Goal: Task Accomplishment & Management: Use online tool/utility

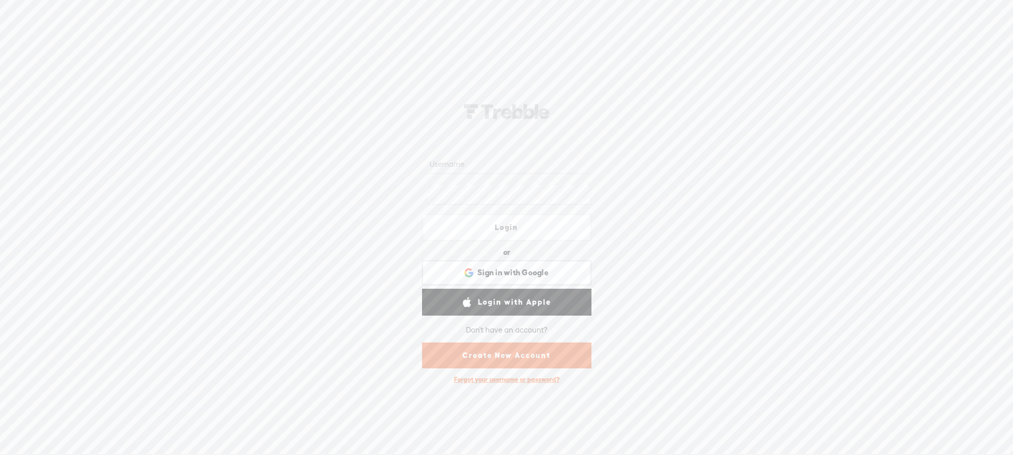
type input "kelliemiles"
click at [485, 228] on link "Login" at bounding box center [506, 227] width 169 height 27
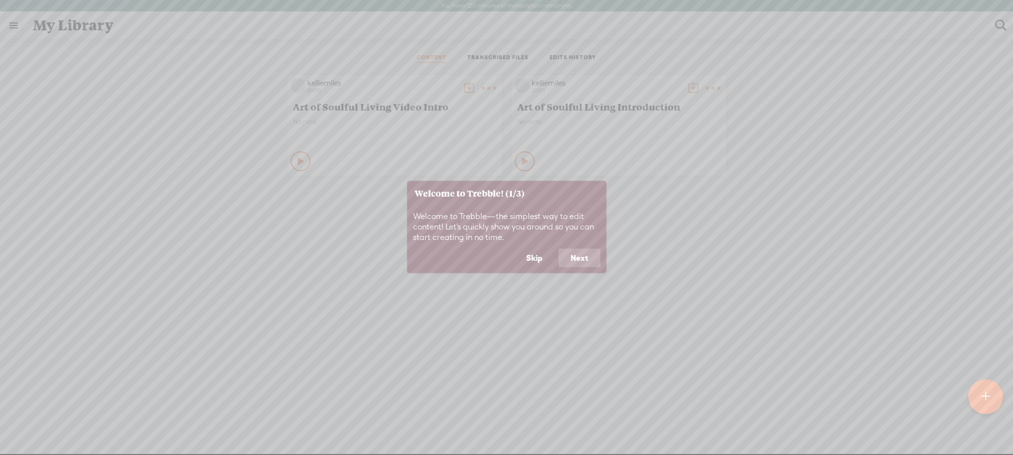
click at [583, 256] on button "Next" at bounding box center [579, 258] width 42 height 19
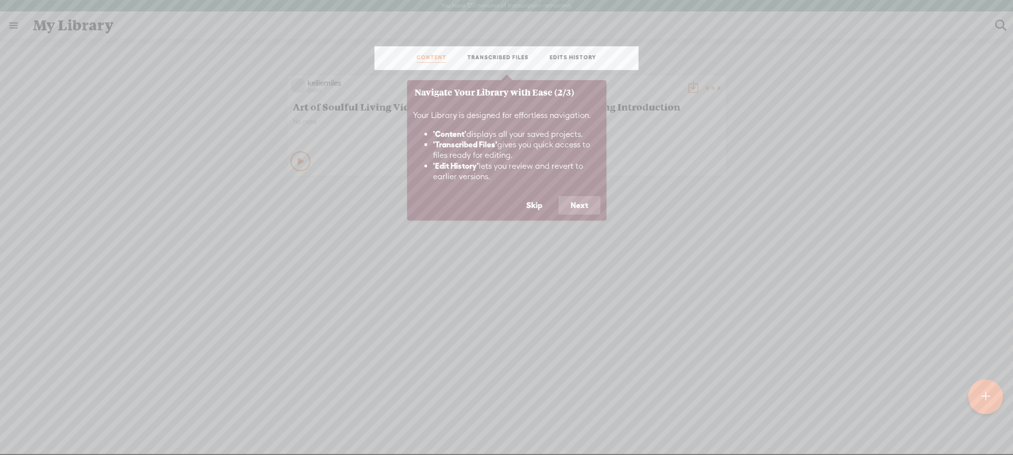
click at [581, 202] on button "Next" at bounding box center [579, 205] width 42 height 19
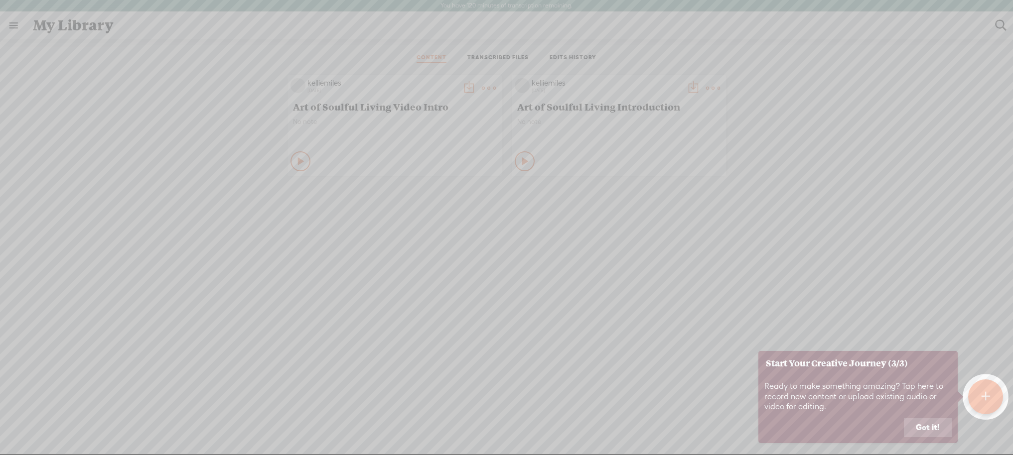
click at [921, 425] on button "Got it!" at bounding box center [928, 427] width 48 height 19
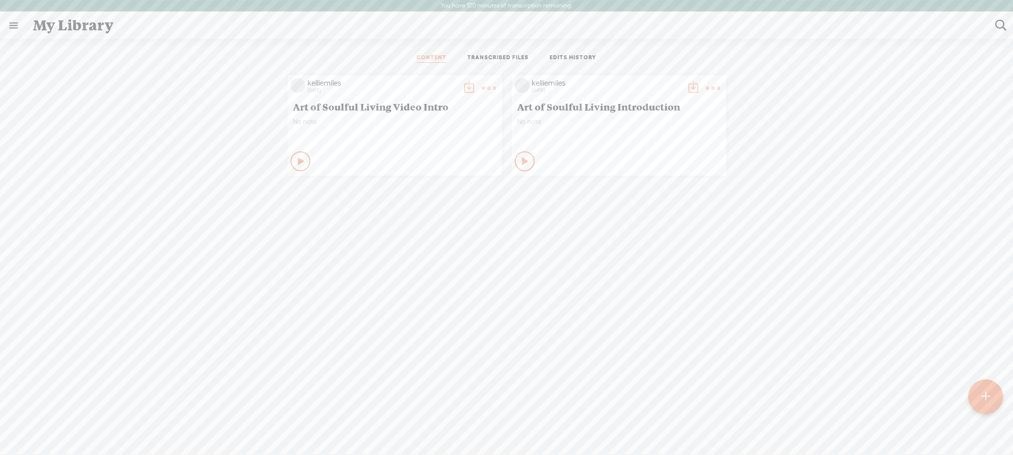
click at [484, 86] on t at bounding box center [489, 88] width 14 height 14
click at [423, 232] on link "Delete" at bounding box center [442, 236] width 100 height 23
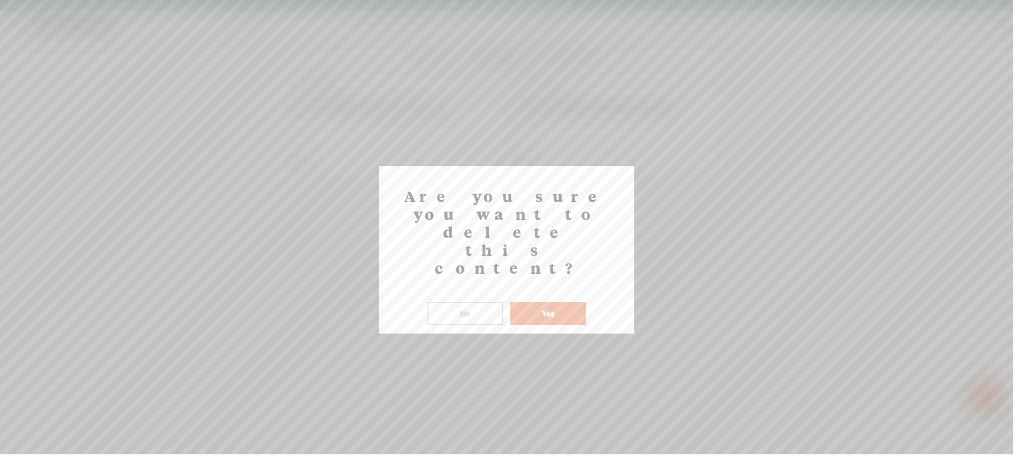
click at [543, 302] on button "Yes" at bounding box center [548, 313] width 76 height 23
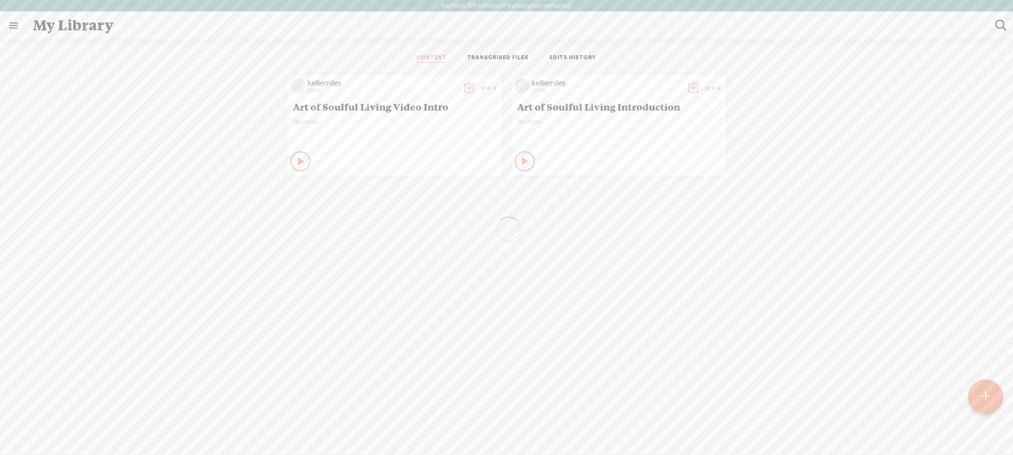
click at [708, 85] on t at bounding box center [713, 88] width 14 height 14
click at [645, 235] on link "Delete" at bounding box center [666, 236] width 100 height 23
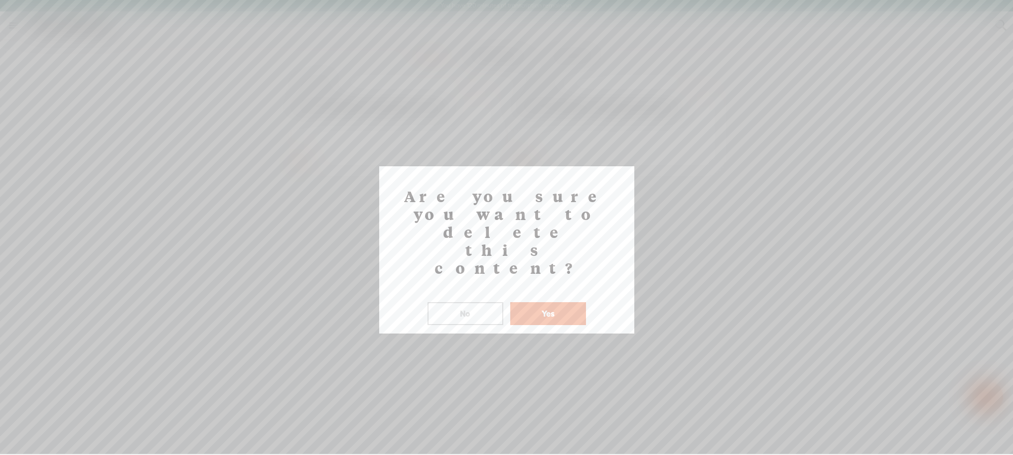
click at [552, 302] on button "Yes" at bounding box center [548, 313] width 76 height 23
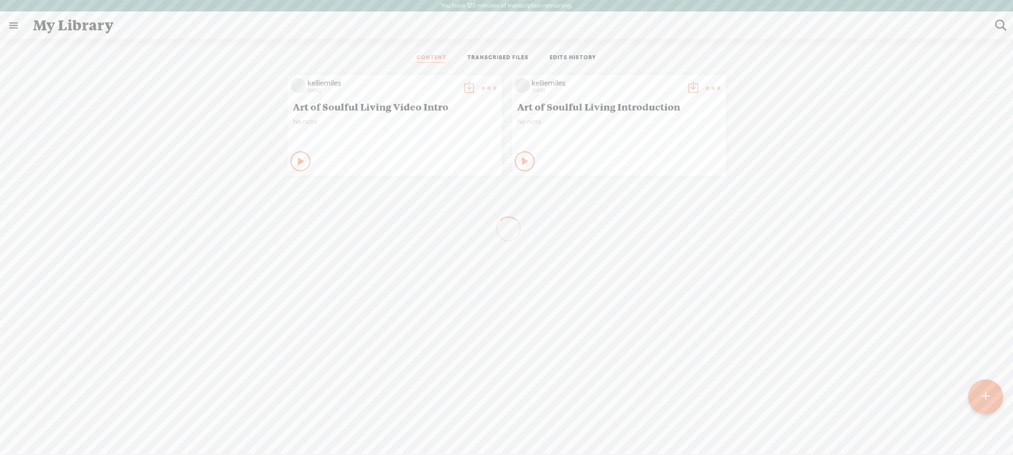
click at [13, 26] on link at bounding box center [13, 25] width 26 height 26
click at [167, 58] on body "You have 120 minutes of transcription remaining. Upgrade to increase your limit…" at bounding box center [506, 227] width 1013 height 454
click at [18, 21] on link at bounding box center [13, 25] width 26 height 26
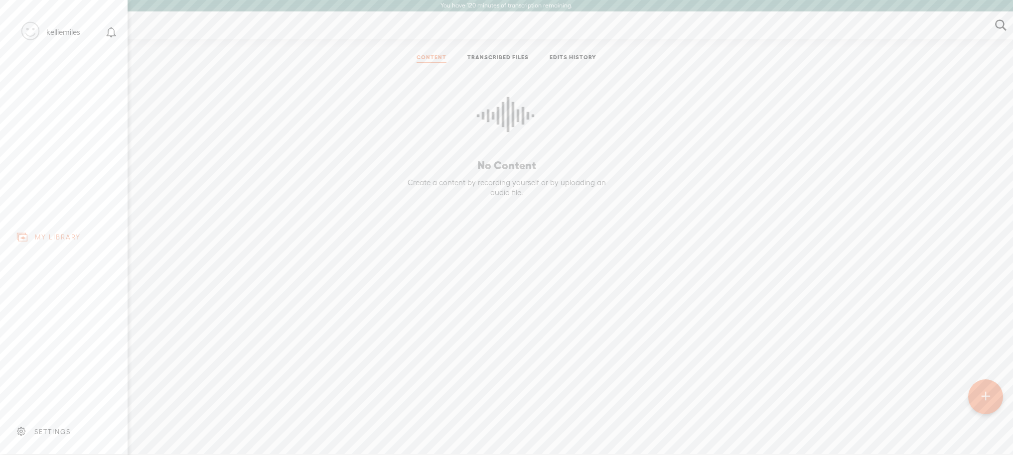
click at [48, 428] on div "SETTINGS" at bounding box center [52, 432] width 36 height 8
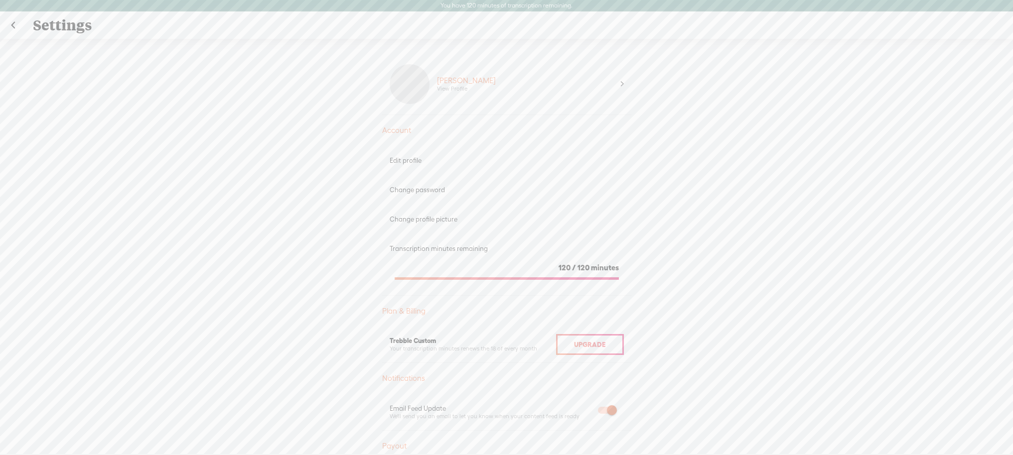
click at [683, 204] on div "Upgrade To Trebble Plus [PERSON_NAME] View Profile Account Edit profile Change …" at bounding box center [506, 252] width 1013 height 427
click at [12, 20] on link at bounding box center [12, 25] width 25 height 26
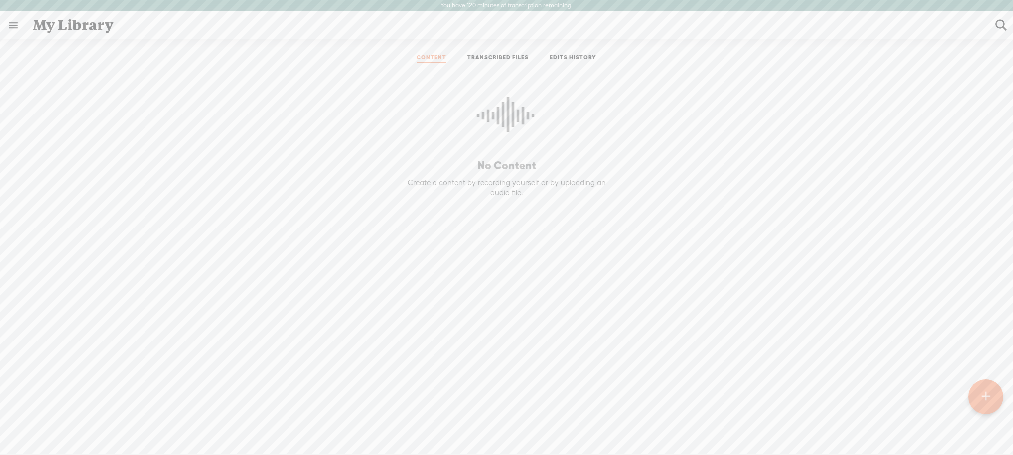
click at [985, 392] on t at bounding box center [985, 397] width 8 height 22
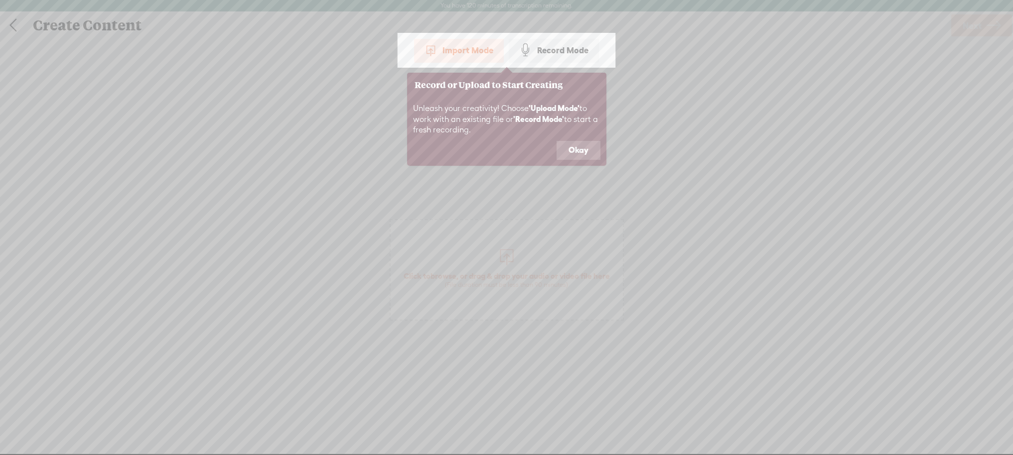
click at [449, 49] on div "Import Mode" at bounding box center [459, 50] width 90 height 25
click at [579, 148] on button "Okay" at bounding box center [578, 150] width 44 height 19
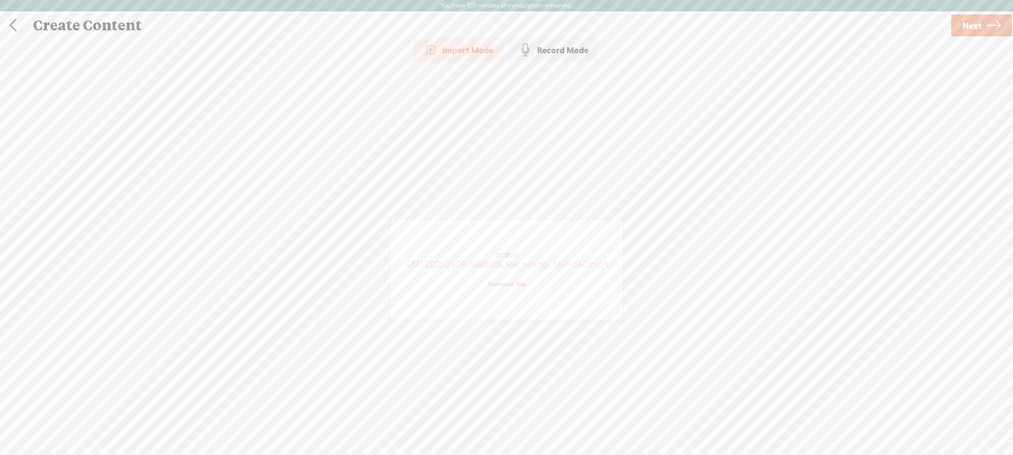
click at [969, 25] on span "Next" at bounding box center [971, 25] width 19 height 25
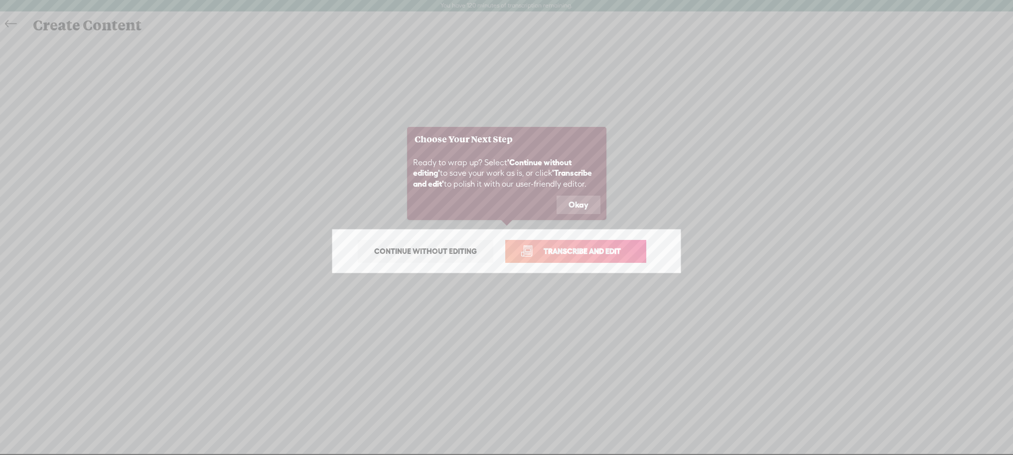
click at [550, 250] on span "Transcribe and edit" at bounding box center [582, 251] width 98 height 11
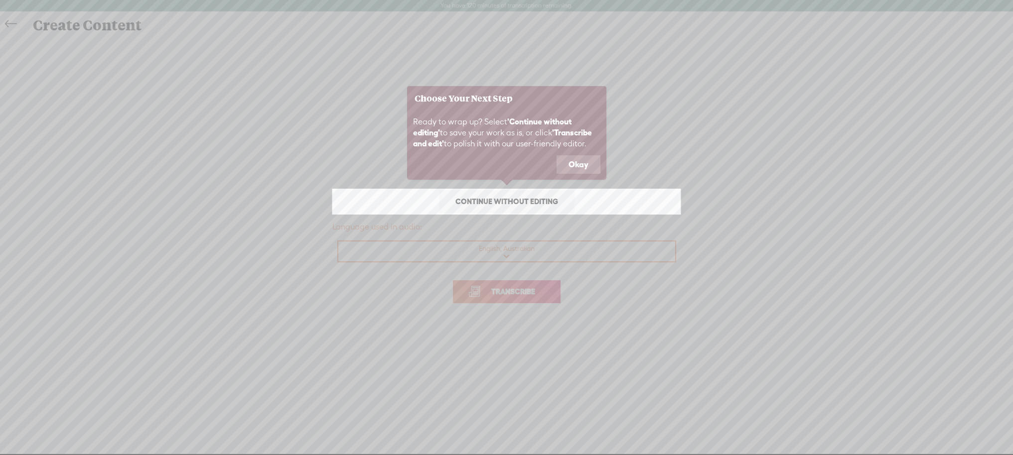
click at [582, 162] on button "Okay" at bounding box center [578, 164] width 44 height 19
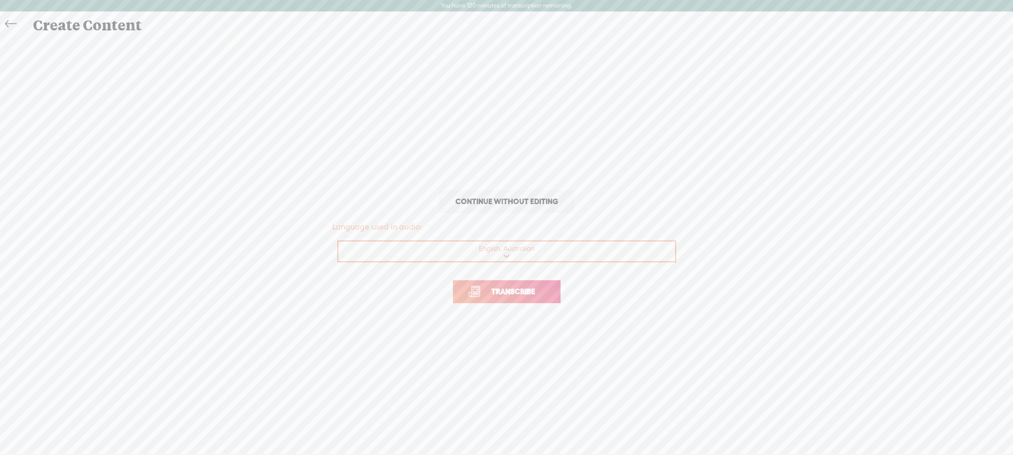
click at [503, 292] on span "Transcribe" at bounding box center [513, 291] width 65 height 11
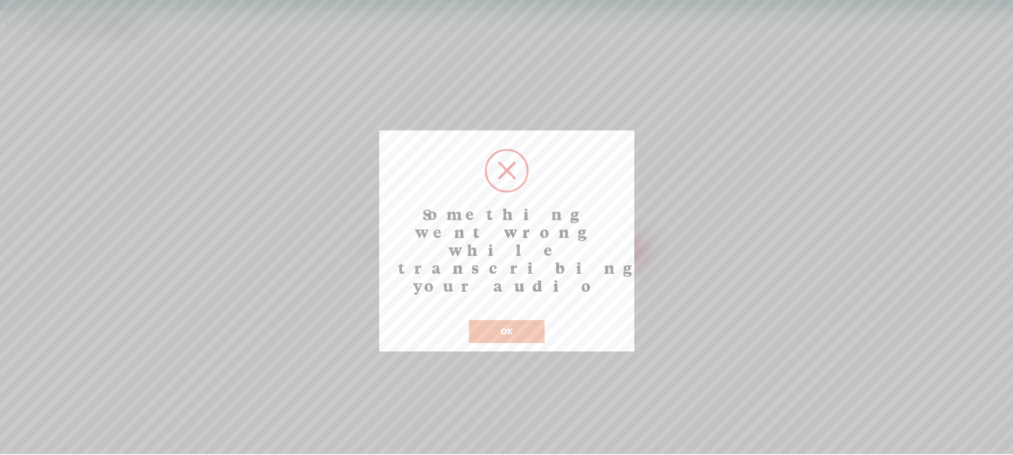
click at [505, 320] on button "OK" at bounding box center [507, 331] width 76 height 23
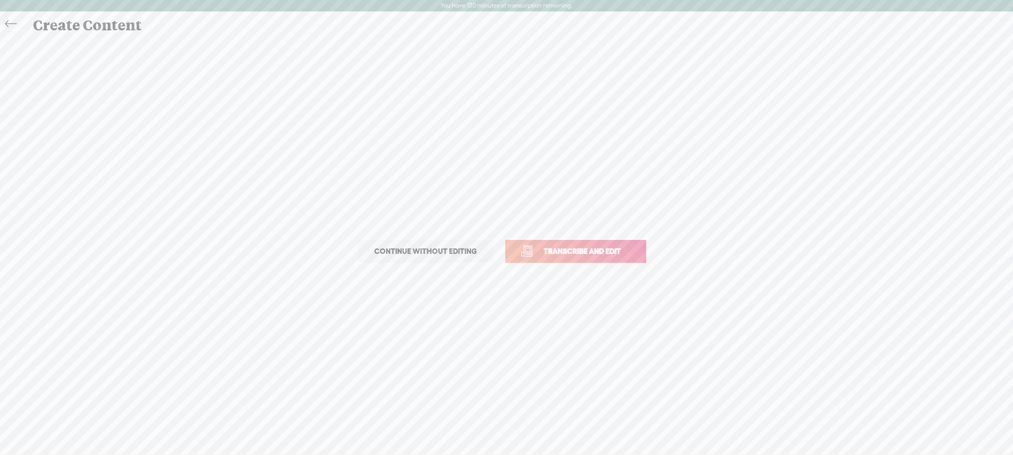
click at [591, 250] on span "Transcribe and edit" at bounding box center [582, 251] width 98 height 11
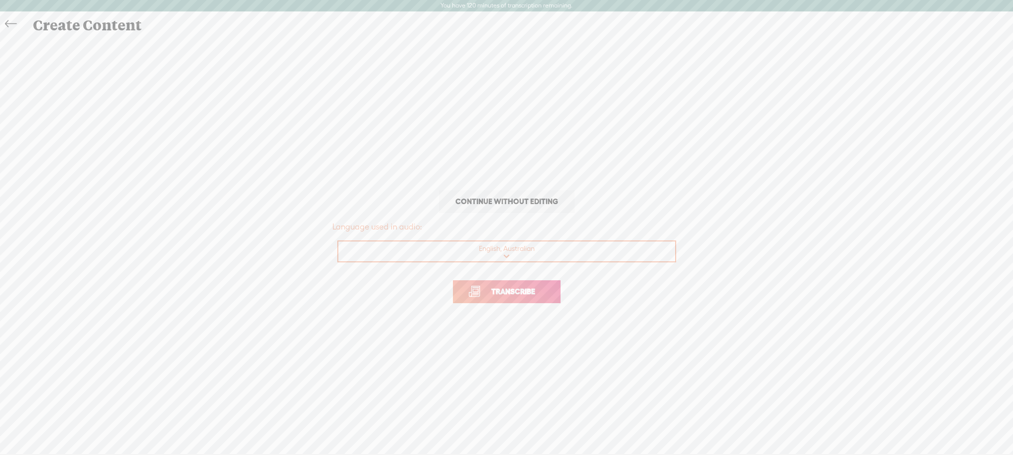
drag, startPoint x: 494, startPoint y: 291, endPoint x: 501, endPoint y: 286, distance: 8.2
click at [494, 291] on span "Transcribe" at bounding box center [513, 291] width 65 height 11
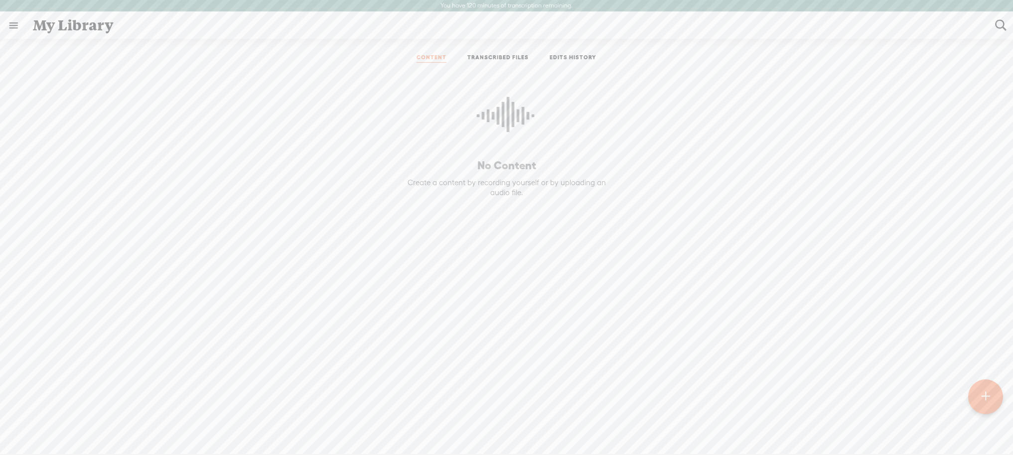
click at [988, 397] on t at bounding box center [985, 397] width 8 height 22
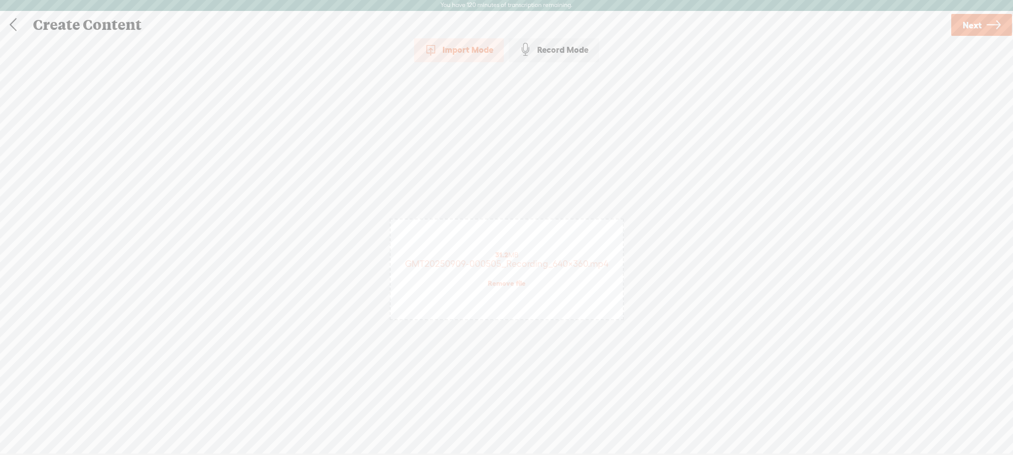
click at [972, 24] on span "Next" at bounding box center [971, 24] width 19 height 25
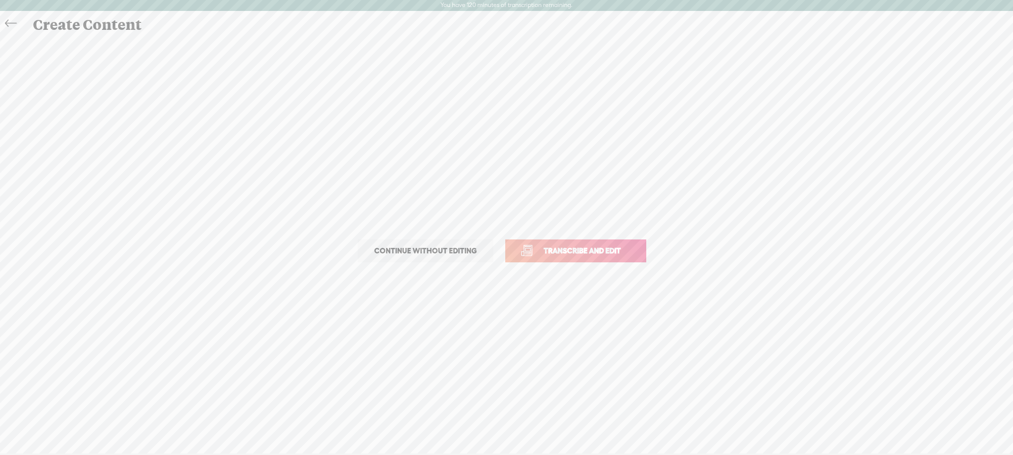
click at [552, 247] on span "Transcribe and edit" at bounding box center [582, 250] width 98 height 11
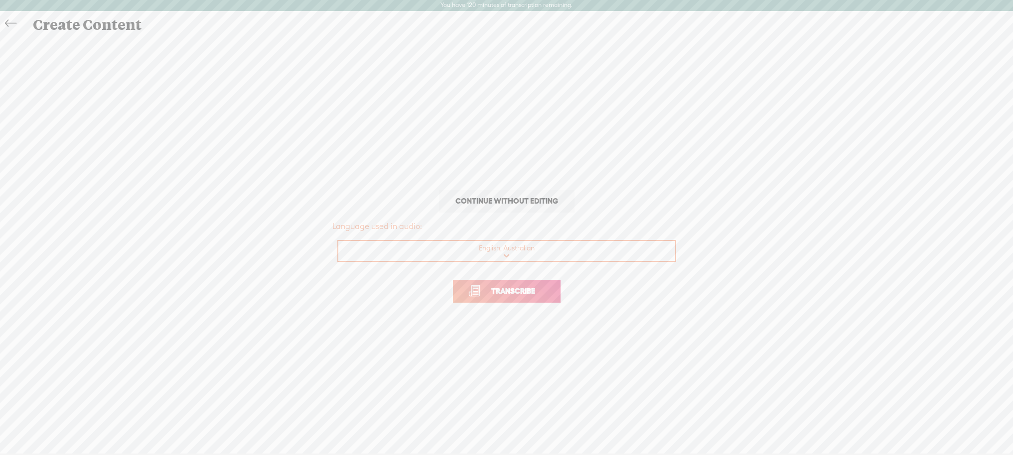
click at [497, 290] on span "Transcribe" at bounding box center [513, 290] width 65 height 11
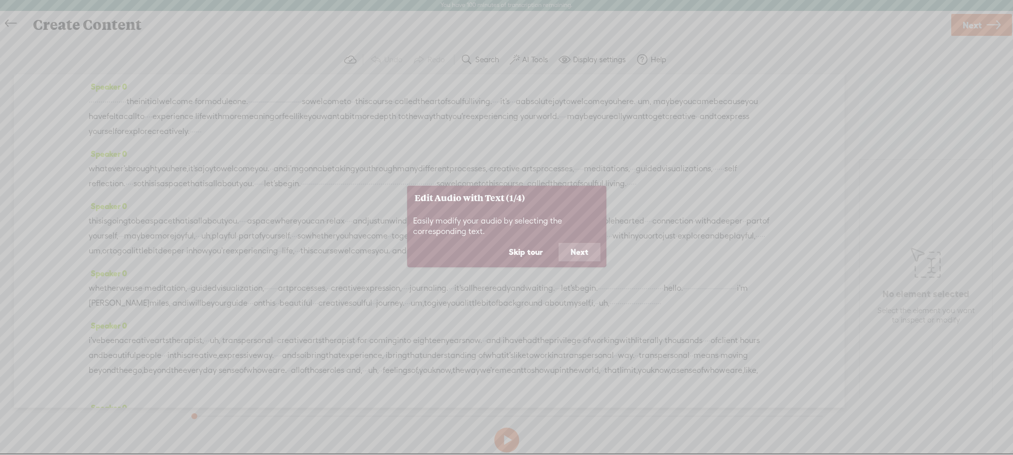
click at [586, 250] on button "Next" at bounding box center [579, 252] width 42 height 19
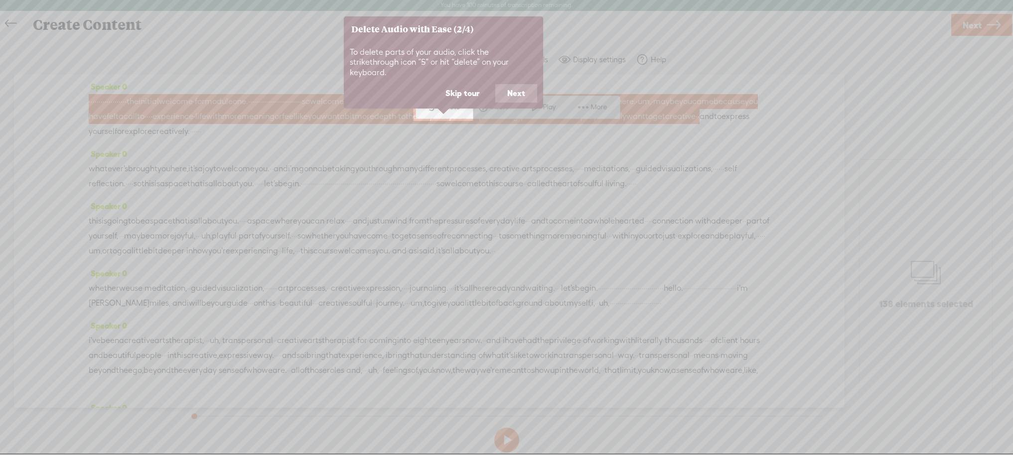
scroll to position [0, 0]
click at [516, 85] on button "Next" at bounding box center [516, 94] width 42 height 19
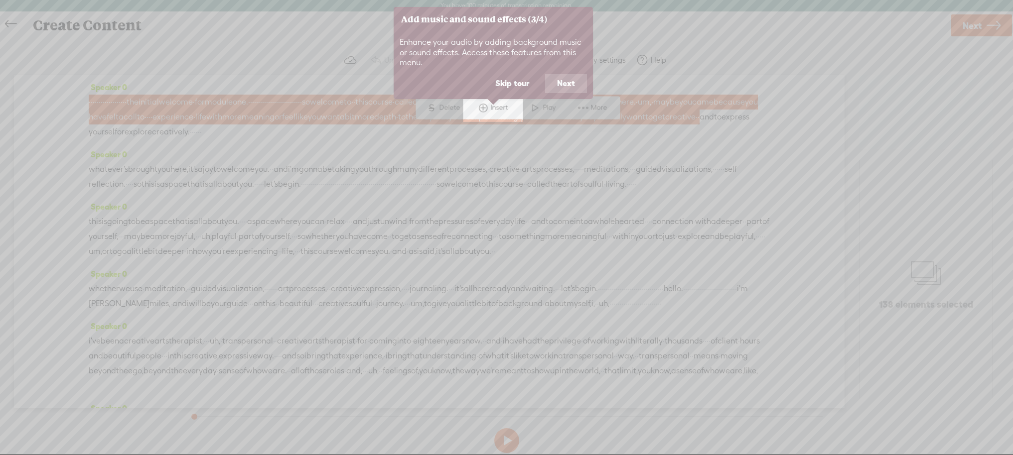
click at [562, 80] on button "Next" at bounding box center [566, 83] width 42 height 19
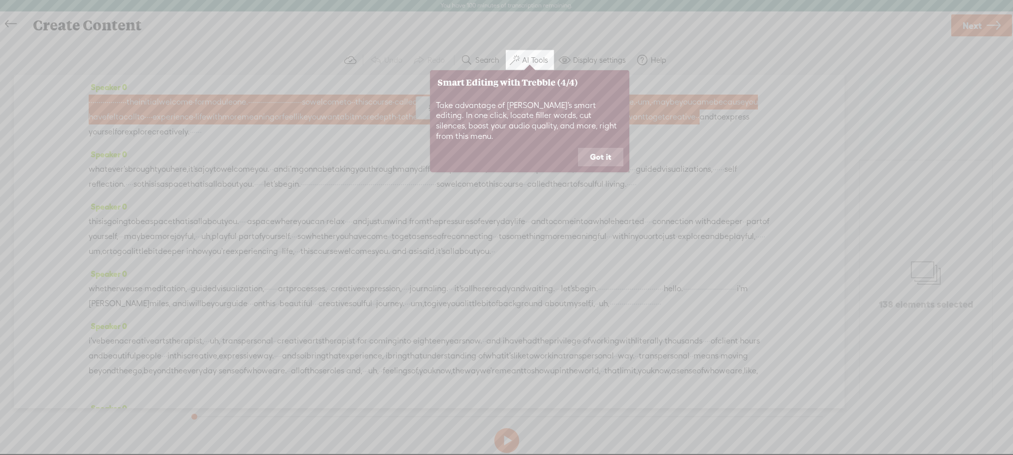
click at [598, 148] on button "Got it" at bounding box center [600, 157] width 45 height 19
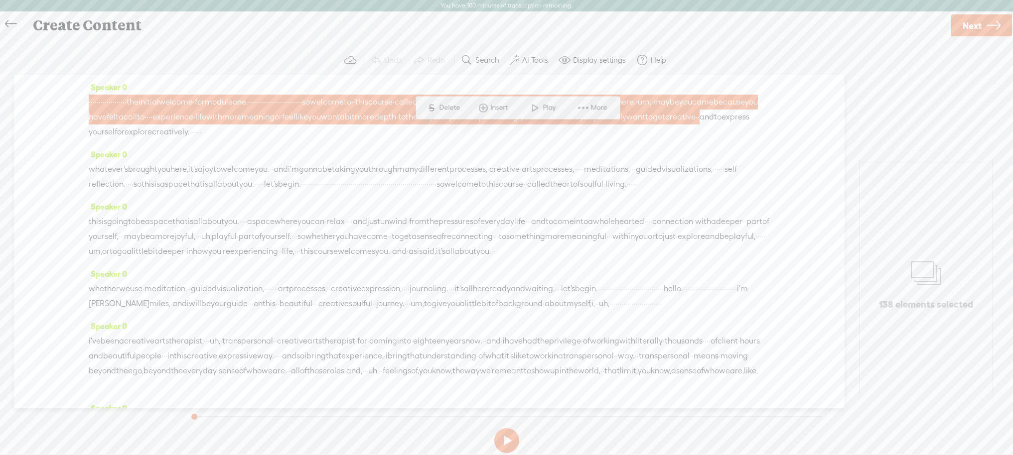
click at [52, 205] on div "Speaker 0 · · · · · · · · · · · · · · · · · · · the initial welcome · for modul…" at bounding box center [429, 242] width 830 height 334
click at [534, 106] on span at bounding box center [535, 108] width 15 height 18
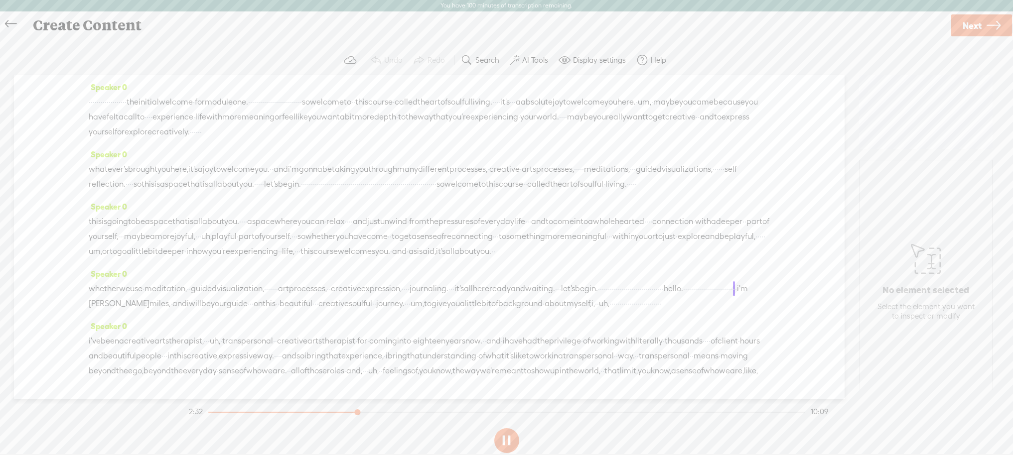
drag, startPoint x: 467, startPoint y: 99, endPoint x: 98, endPoint y: 93, distance: 369.2
click at [89, 95] on div "· · · · · · · · · · · · · · · · · · · the initial welcome · for module one. · ·…" at bounding box center [429, 117] width 681 height 45
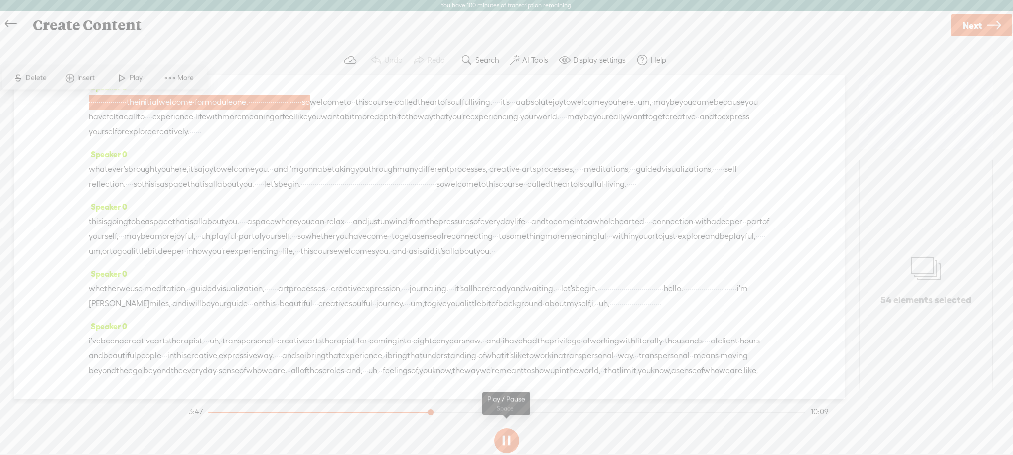
click at [503, 440] on button at bounding box center [506, 440] width 25 height 25
click at [28, 75] on span "Delete" at bounding box center [37, 78] width 23 height 10
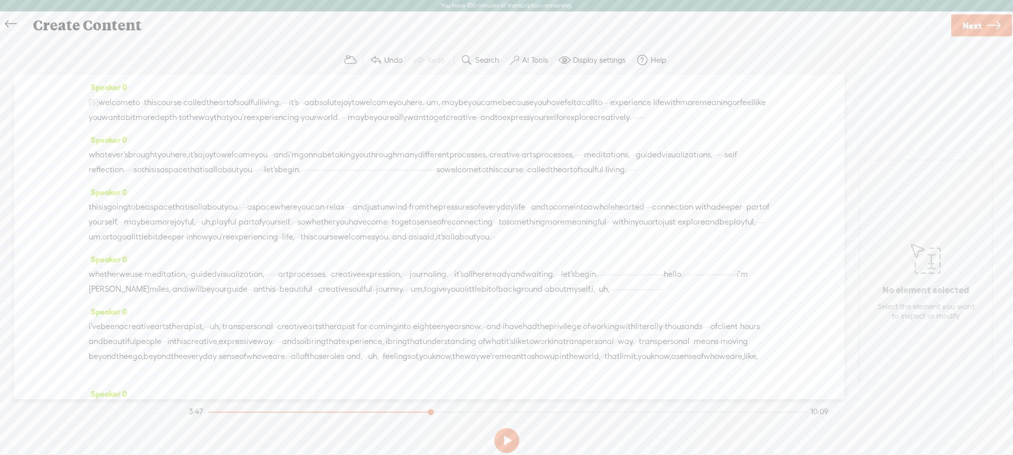
click at [440, 104] on span "um," at bounding box center [432, 102] width 13 height 15
click at [472, 76] on span "Delete" at bounding box center [477, 78] width 23 height 10
drag, startPoint x: 342, startPoint y: 100, endPoint x: 357, endPoint y: 105, distance: 15.6
click at [341, 125] on div "[S] · · · · · · · · · · · · · · · · · · · the initial welcome · for module one.…" at bounding box center [429, 110] width 681 height 30
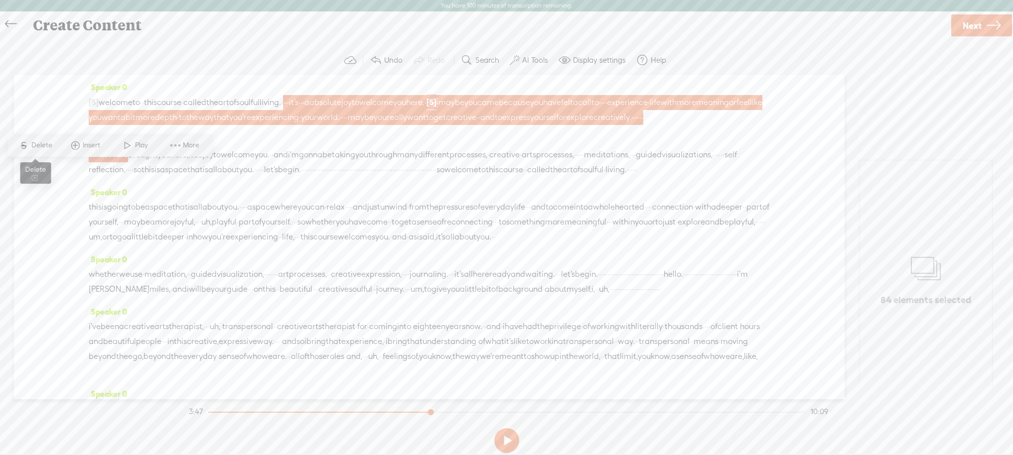
click at [36, 141] on span "Delete" at bounding box center [42, 145] width 23 height 10
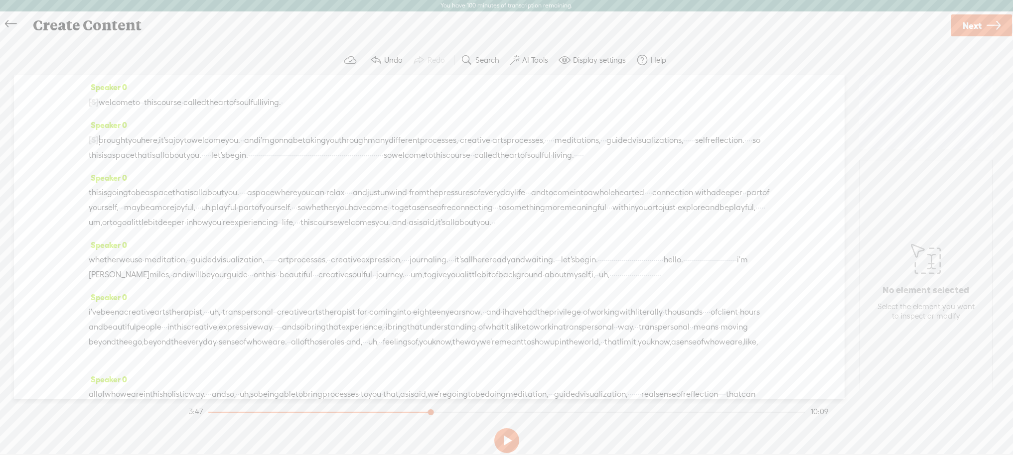
drag, startPoint x: 128, startPoint y: 137, endPoint x: 84, endPoint y: 136, distance: 44.3
click at [84, 136] on div "Speaker 0 [S] · · · · · · · · · · · · · · · · · · · the initial welcome · for m…" at bounding box center [429, 237] width 830 height 325
click at [33, 114] on span "Delete" at bounding box center [37, 116] width 23 height 10
drag, startPoint x: 217, startPoint y: 138, endPoint x: 391, endPoint y: 169, distance: 177.0
click at [391, 163] on div "[S] · · · it's · · · a absolute joy to welcome you here. · um, · maybe you came…" at bounding box center [429, 148] width 681 height 30
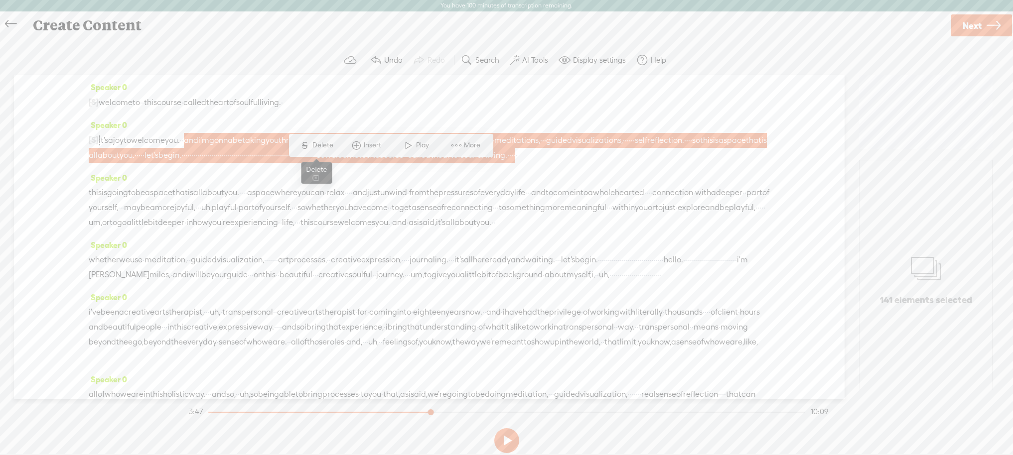
click at [315, 144] on span "Delete" at bounding box center [323, 145] width 23 height 10
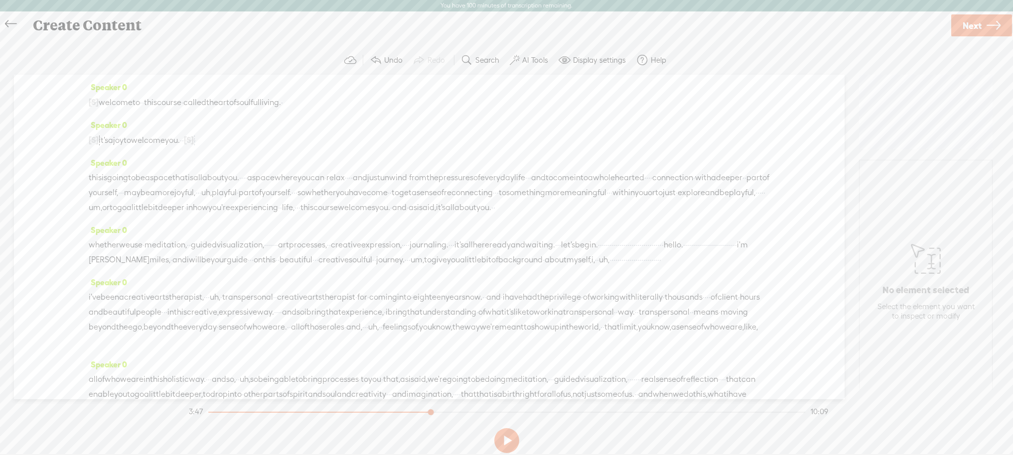
click at [102, 209] on span "um," at bounding box center [95, 207] width 13 height 15
click at [482, 182] on span "Delete" at bounding box center [482, 183] width 23 height 10
drag, startPoint x: 426, startPoint y: 222, endPoint x: 184, endPoint y: 219, distance: 242.6
click at [184, 216] on div "this is going to be a space that is all about you. · · · · a space where you ca…" at bounding box center [429, 192] width 681 height 45
click at [116, 195] on span "Delete" at bounding box center [125, 198] width 23 height 10
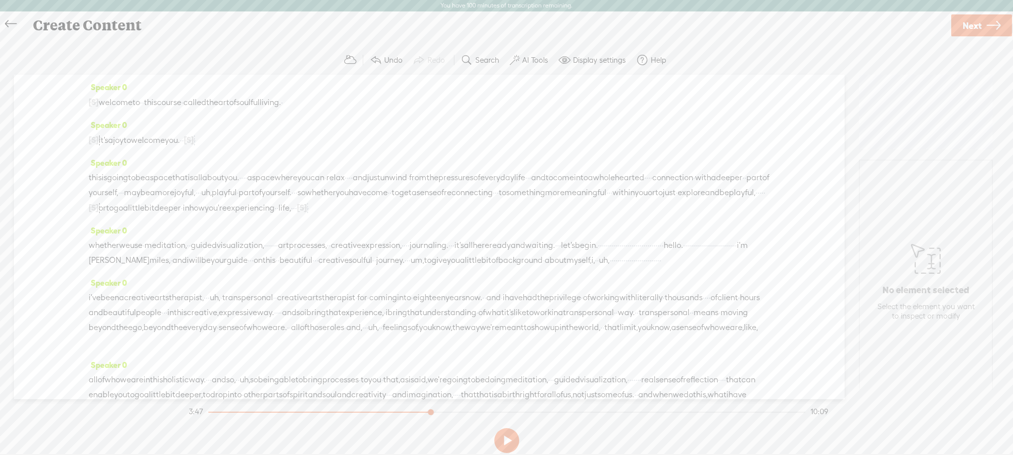
drag, startPoint x: 206, startPoint y: 221, endPoint x: 173, endPoint y: 220, distance: 32.9
click at [173, 216] on div "this is going to be a space that is all about you. · · · · a space where you ca…" at bounding box center [429, 192] width 681 height 45
click at [600, 253] on span "·" at bounding box center [599, 245] width 2 height 15
click at [74, 101] on div "Speaker 0 [S] · · · · · · · · · · · · · · · · · · · the initial welcome · for m…" at bounding box center [429, 237] width 830 height 325
click at [767, 236] on span at bounding box center [763, 236] width 15 height 18
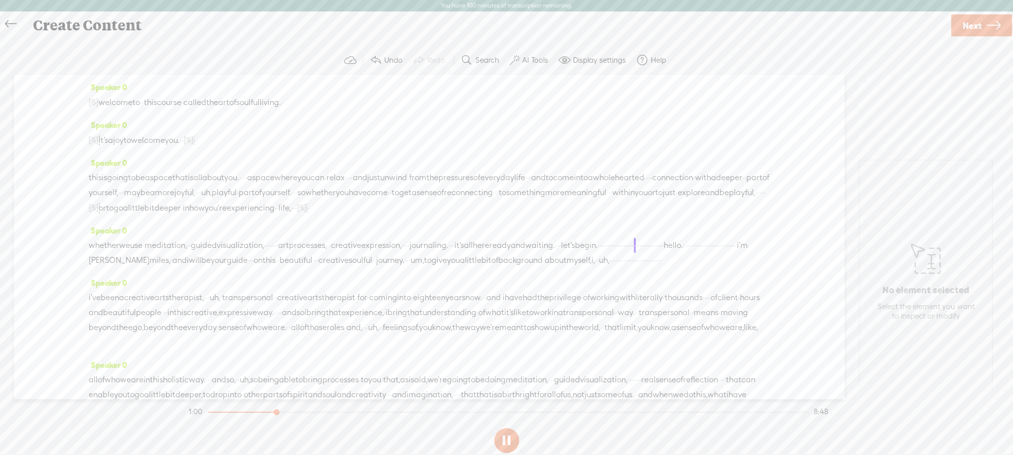
click at [106, 105] on span "welcome" at bounding box center [116, 102] width 34 height 15
click at [102, 100] on span "welcome" at bounding box center [116, 102] width 34 height 15
drag, startPoint x: 504, startPoint y: 440, endPoint x: 487, endPoint y: 411, distance: 34.2
click at [505, 440] on button at bounding box center [506, 440] width 25 height 25
drag, startPoint x: 154, startPoint y: 109, endPoint x: 128, endPoint y: 102, distance: 26.8
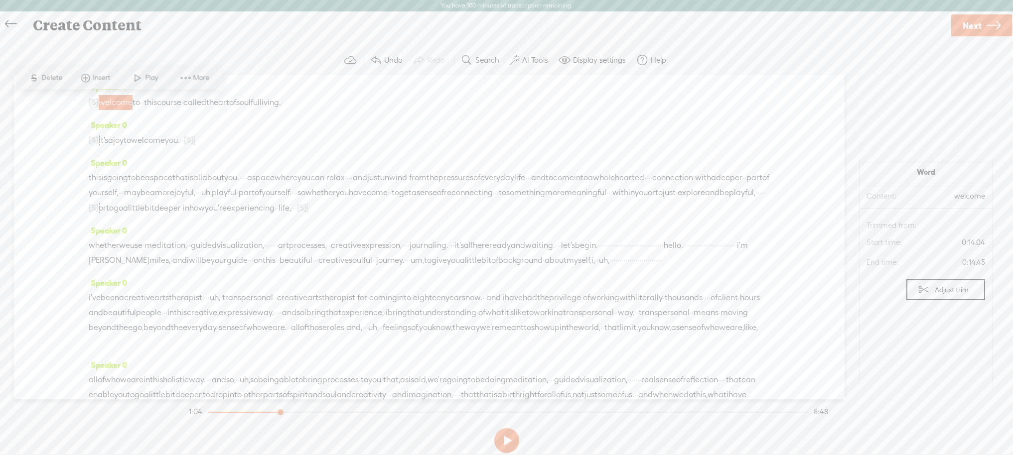
click at [142, 108] on span "·" at bounding box center [141, 102] width 2 height 15
click at [105, 102] on span "welcome" at bounding box center [116, 102] width 34 height 15
click at [104, 102] on span "welcome" at bounding box center [116, 102] width 34 height 15
click at [136, 76] on span at bounding box center [137, 78] width 15 height 18
click at [642, 253] on span "·" at bounding box center [643, 245] width 2 height 15
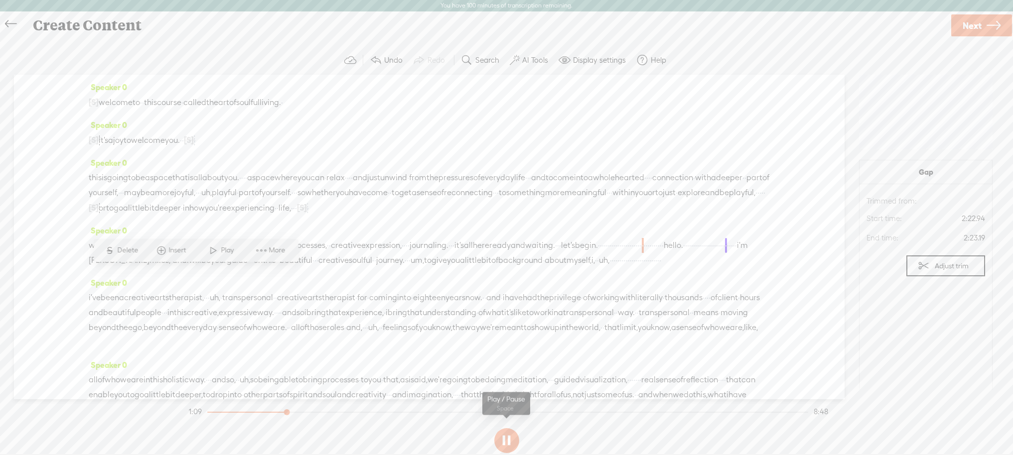
click at [505, 441] on button at bounding box center [506, 440] width 25 height 25
click at [313, 223] on div "Speaker 0 this is going to be a space that is all about you. · · · · a space wh…" at bounding box center [429, 189] width 681 height 68
click at [54, 256] on div "Speaker 0 [S] · · · · · · · · · · · · · · · · · · · the initial welcome · for m…" at bounding box center [429, 237] width 830 height 325
click at [64, 247] on div "Speaker 0 [S] · · · · · · · · · · · · · · · · · · · the initial welcome · for m…" at bounding box center [429, 237] width 830 height 325
click at [78, 170] on div "Speaker 0 [S] · · · · · · · · · · · · · · · · · · · the initial welcome · for m…" at bounding box center [429, 237] width 830 height 325
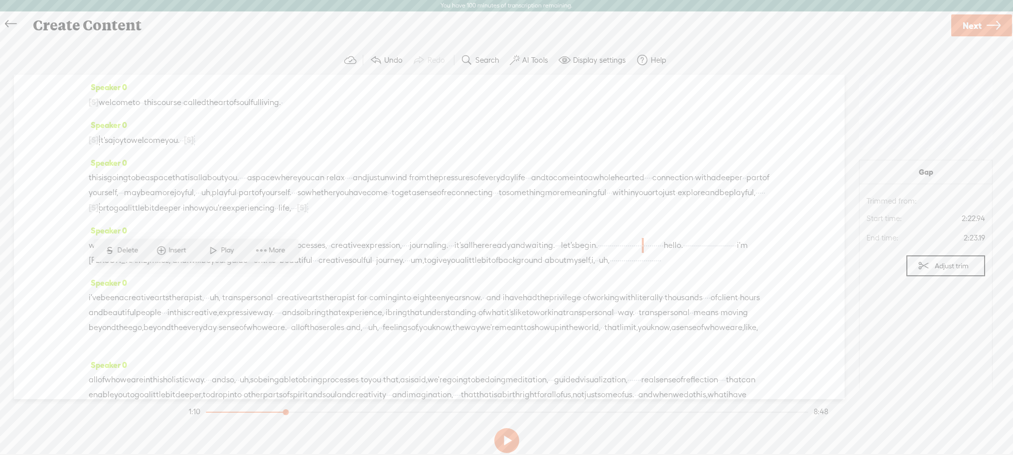
drag, startPoint x: 264, startPoint y: 274, endPoint x: 599, endPoint y: 272, distance: 335.3
click at [599, 268] on div "whether we use · meditation, · · guided visualization, · · · · · · · art proces…" at bounding box center [429, 253] width 681 height 30
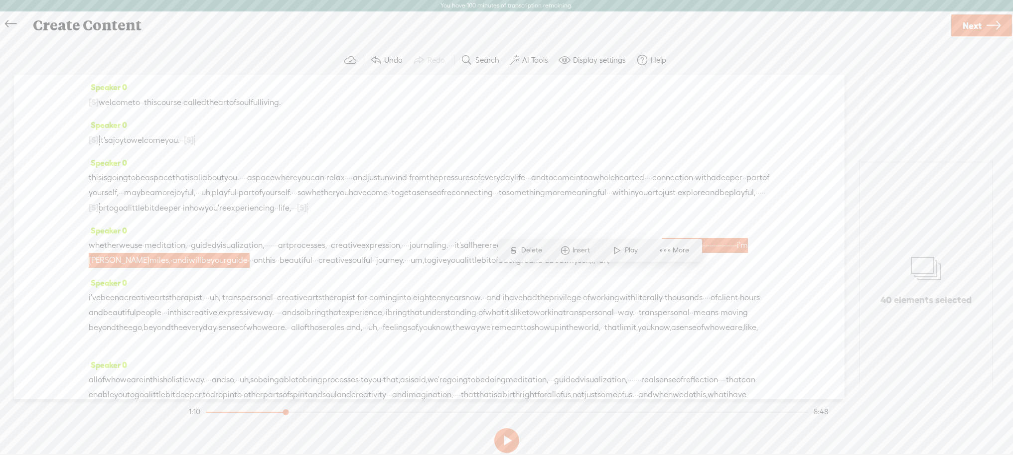
drag, startPoint x: 84, startPoint y: 139, endPoint x: 222, endPoint y: 143, distance: 138.0
click at [222, 143] on div "Speaker 0 [S] · · · · · · · · · · · · · · · · · · · the initial welcome · for m…" at bounding box center [429, 237] width 830 height 325
drag, startPoint x: 142, startPoint y: 135, endPoint x: 96, endPoint y: 134, distance: 46.9
click at [96, 134] on div "[S] · · · it's · · · a absolute joy to welcome you here. · um, · maybe you came…" at bounding box center [429, 140] width 681 height 15
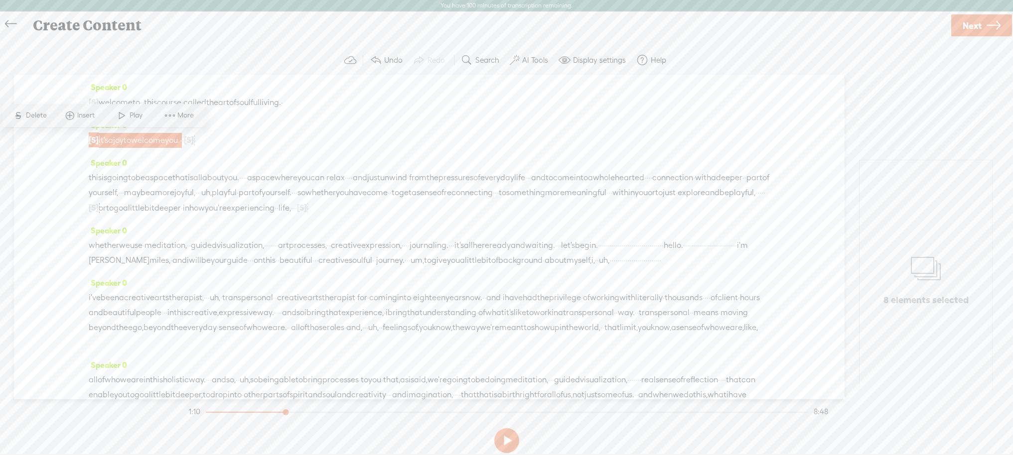
click at [31, 116] on span "Delete" at bounding box center [37, 116] width 23 height 10
click at [137, 312] on div "Speaker 0 i've been a creative arts therapist, · · · uh, · transpersonal · · cr…" at bounding box center [429, 316] width 681 height 82
drag, startPoint x: 435, startPoint y: 275, endPoint x: 646, endPoint y: 367, distance: 229.8
click at [644, 373] on div "Speaker 0 [S] · · · · · · · · · · · · · · · · · · · the initial welcome · for m…" at bounding box center [429, 237] width 830 height 325
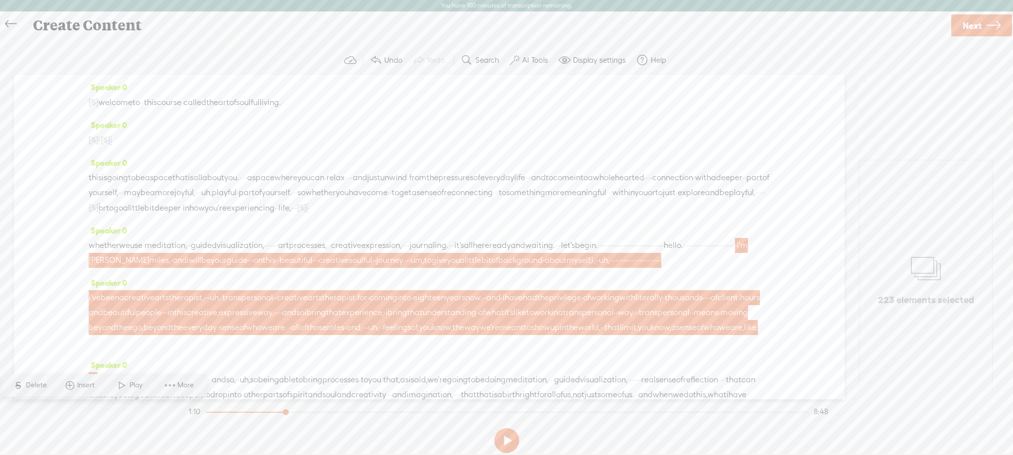
drag, startPoint x: 57, startPoint y: 235, endPoint x: 80, endPoint y: 166, distance: 72.5
click at [57, 235] on div "Speaker 0 [S] · · · · · · · · · · · · · · · · · · · the initial welcome · for m…" at bounding box center [429, 237] width 830 height 325
click at [105, 101] on span "welcome" at bounding box center [116, 102] width 34 height 15
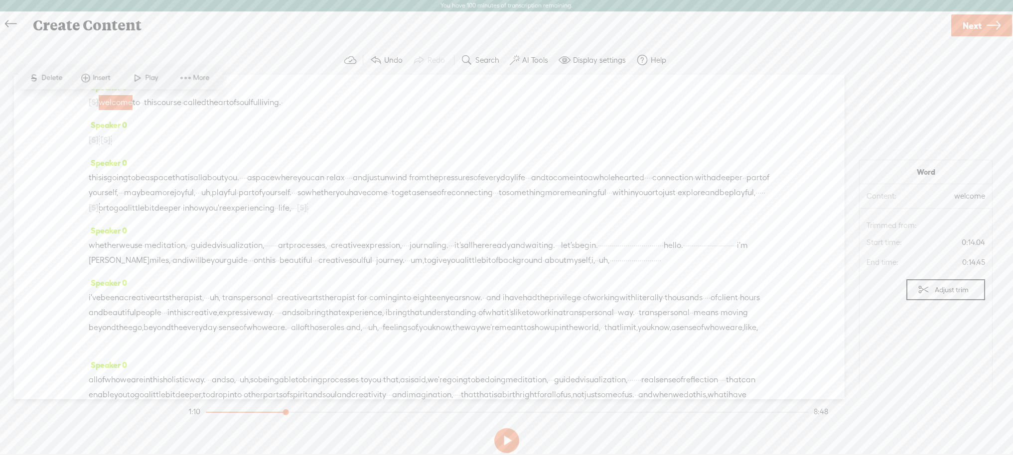
click at [136, 77] on span at bounding box center [137, 78] width 15 height 18
click at [501, 438] on button at bounding box center [506, 440] width 25 height 25
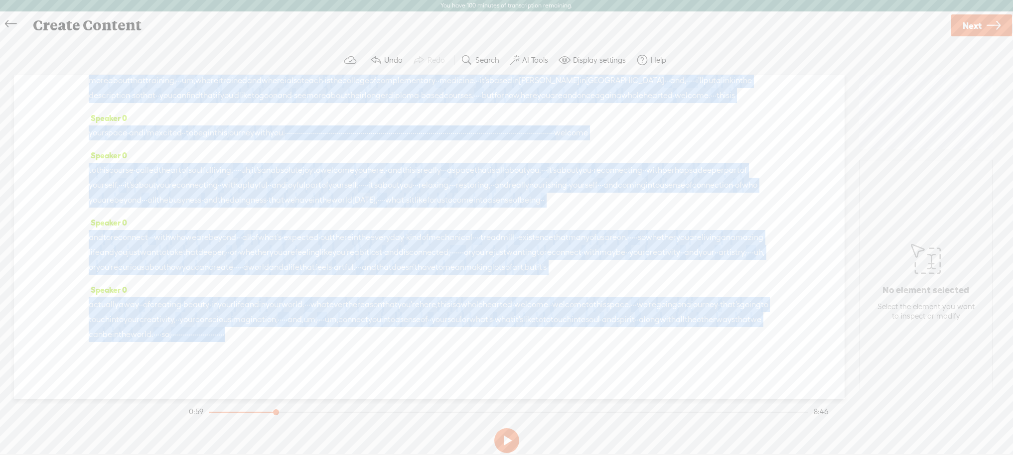
scroll to position [802, 0]
drag, startPoint x: 89, startPoint y: 201, endPoint x: 519, endPoint y: 406, distance: 476.8
click at [519, 406] on div "Trebble audio editor works best with Google Chrome or Firefox. Please switch yo…" at bounding box center [506, 251] width 993 height 411
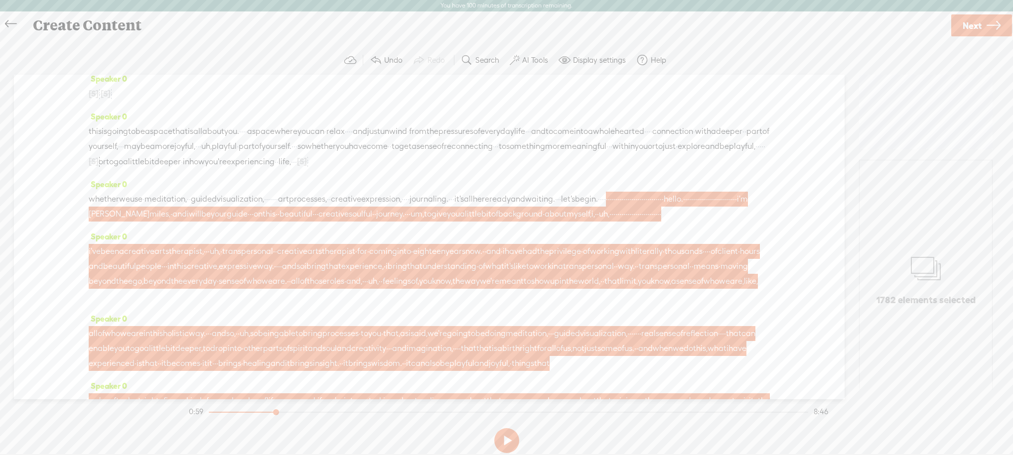
scroll to position [0, 0]
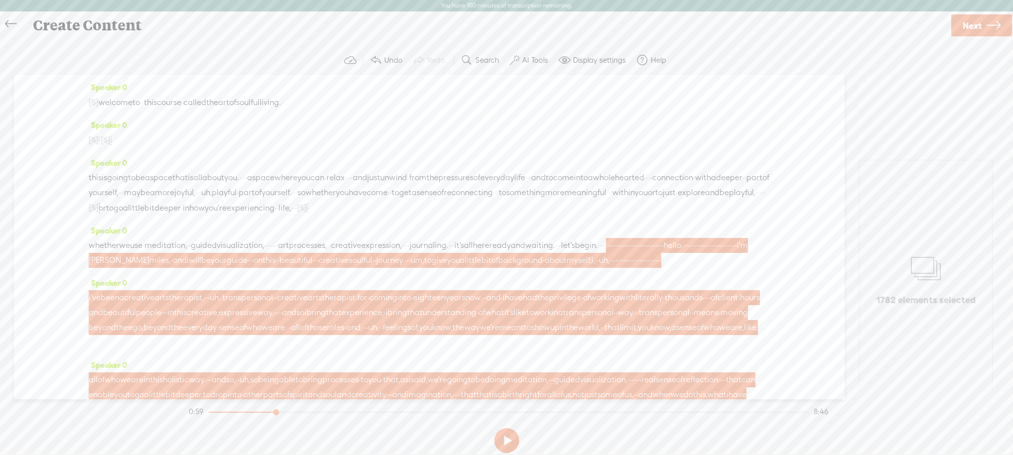
click at [187, 320] on span "this" at bounding box center [180, 312] width 13 height 15
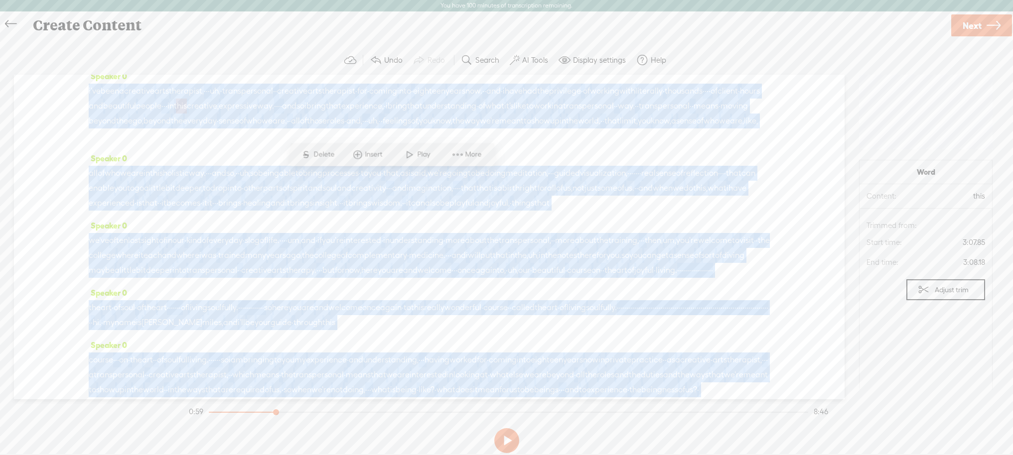
scroll to position [154, 0]
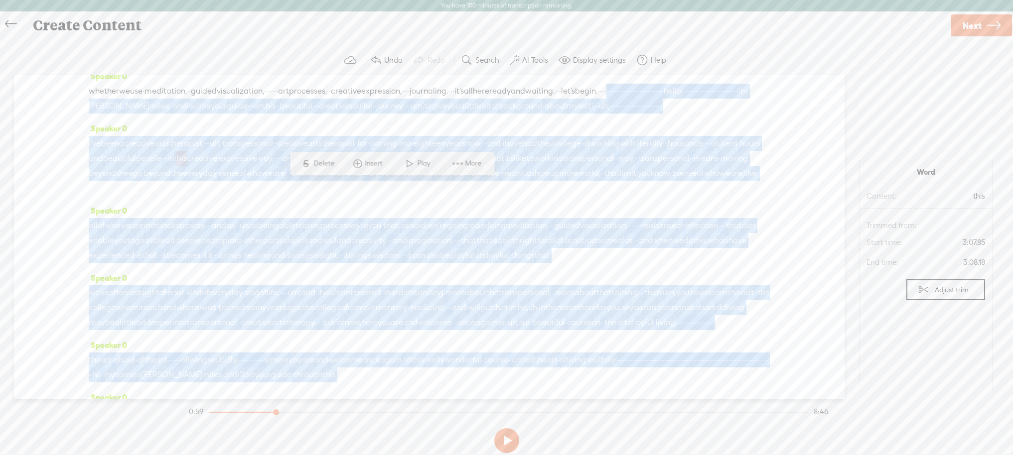
drag, startPoint x: 497, startPoint y: 312, endPoint x: 83, endPoint y: 118, distance: 457.7
click at [83, 118] on div "Speaker 0 [S] · · · · · · · · · · · · · · · · · · · the initial welcome · for m…" at bounding box center [429, 237] width 830 height 325
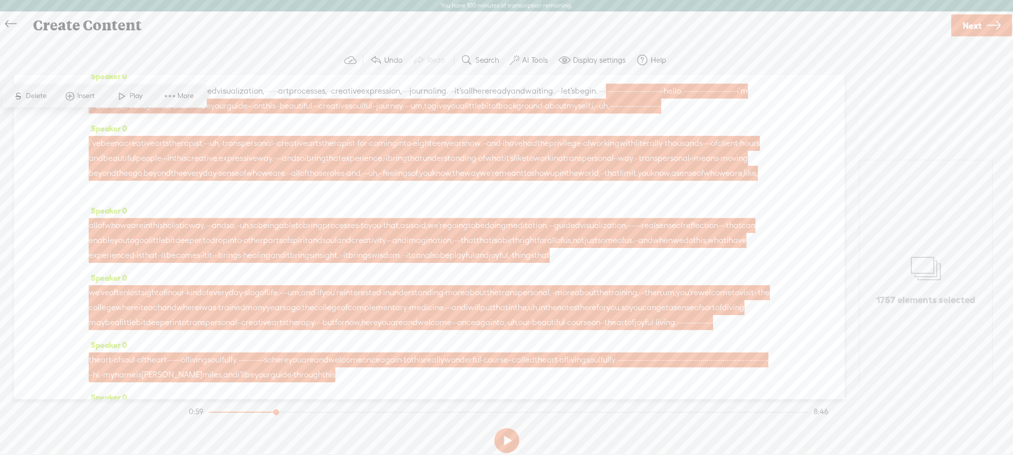
click at [32, 95] on span "Delete" at bounding box center [37, 96] width 23 height 10
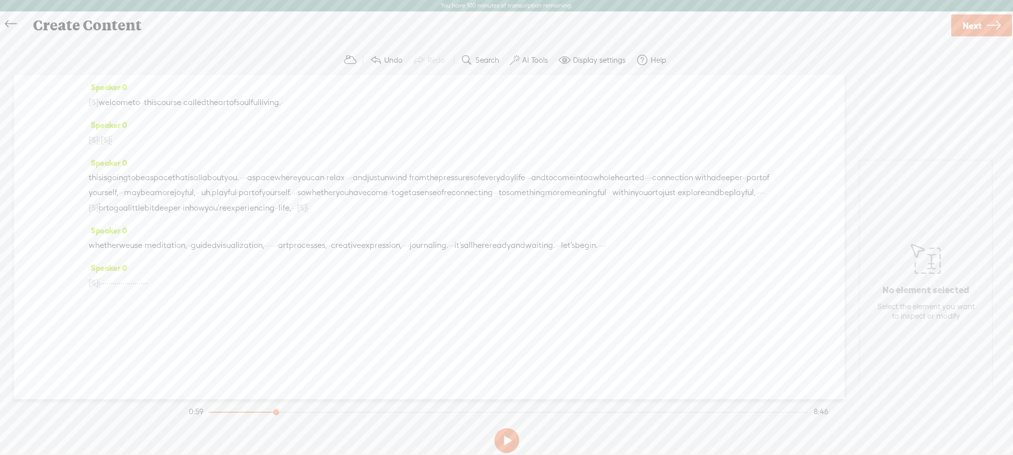
scroll to position [0, 0]
click at [973, 22] on span "Next" at bounding box center [971, 25] width 19 height 25
click at [445, 236] on input "text" at bounding box center [508, 235] width 341 height 19
click at [429, 236] on input "Art of Soulful Living" at bounding box center [508, 235] width 341 height 19
type input "Art of Soulful Living - Welcome message"
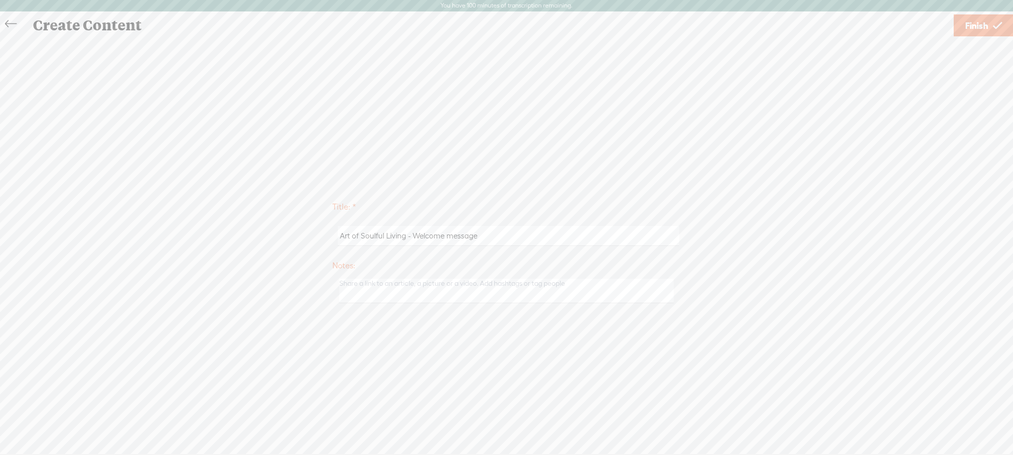
click at [347, 288] on textarea at bounding box center [506, 291] width 335 height 24
type textarea "This is video 1 - welcome message"
click at [975, 23] on span "Finish" at bounding box center [976, 25] width 23 height 25
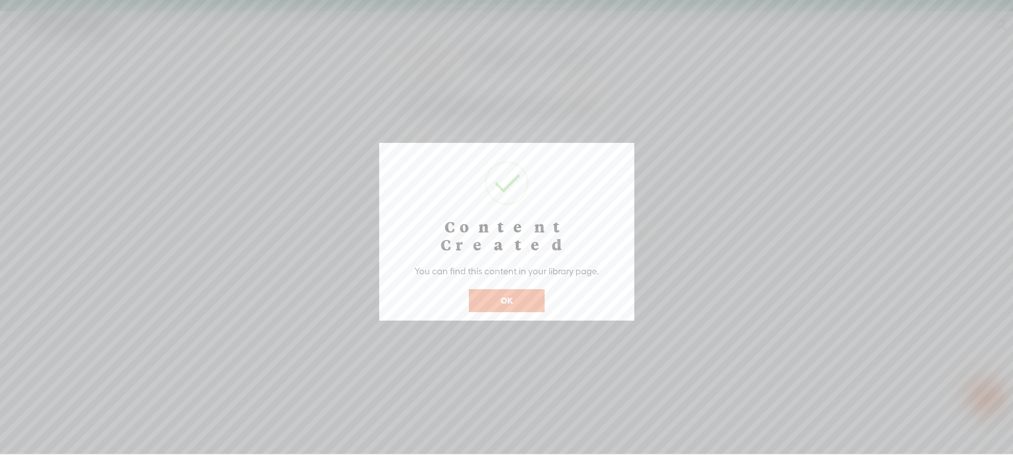
click at [515, 289] on button "OK" at bounding box center [507, 300] width 76 height 23
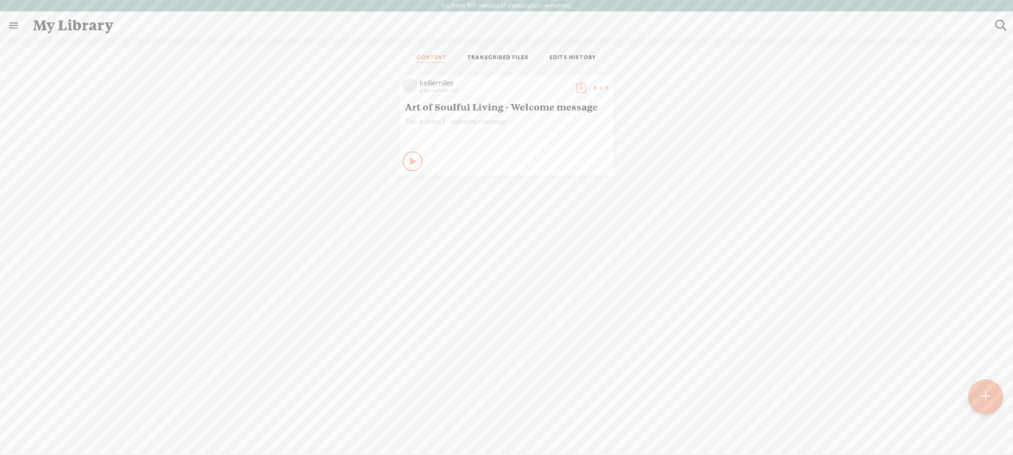
click at [409, 159] on icon at bounding box center [413, 161] width 10 height 10
click at [409, 161] on icon at bounding box center [413, 161] width 10 height 10
click at [496, 55] on link "TRANSCRIBED FILES" at bounding box center [497, 58] width 61 height 9
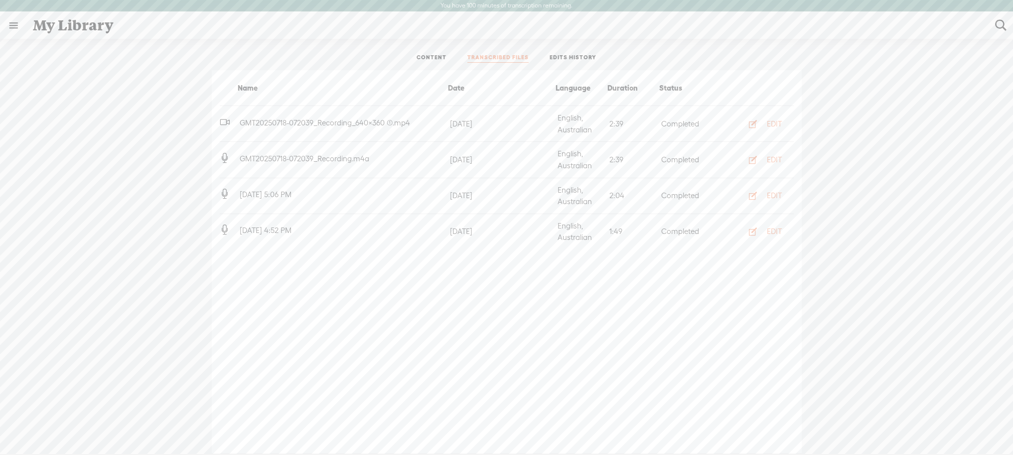
click at [564, 56] on link "EDITS HISTORY" at bounding box center [572, 58] width 47 height 9
click at [428, 54] on link "CONTENT" at bounding box center [431, 58] width 30 height 9
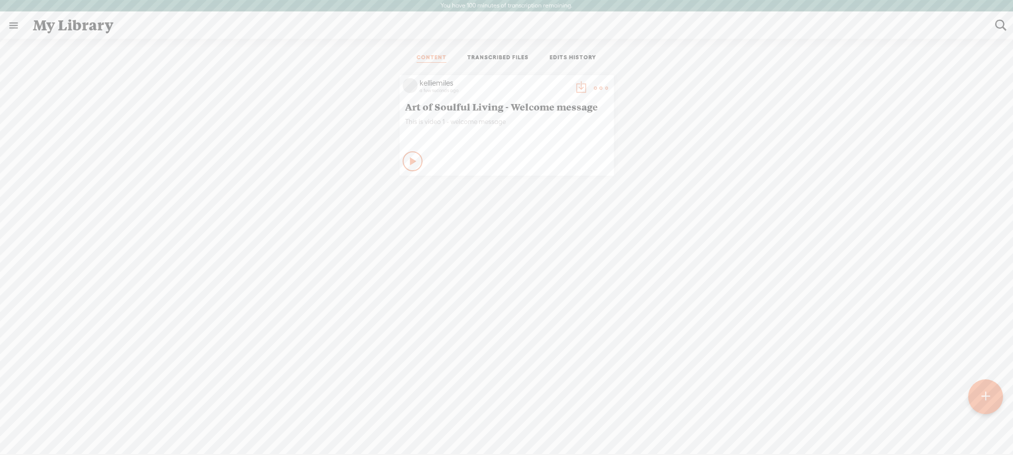
click at [12, 23] on link at bounding box center [13, 25] width 26 height 26
click at [66, 233] on div "MY LIBRARY" at bounding box center [58, 237] width 46 height 8
click at [241, 212] on body "You have 100 minutes of transcription remaining. Upgrade to increase your limit…" at bounding box center [506, 227] width 1013 height 454
click at [574, 84] on t at bounding box center [581, 88] width 14 height 14
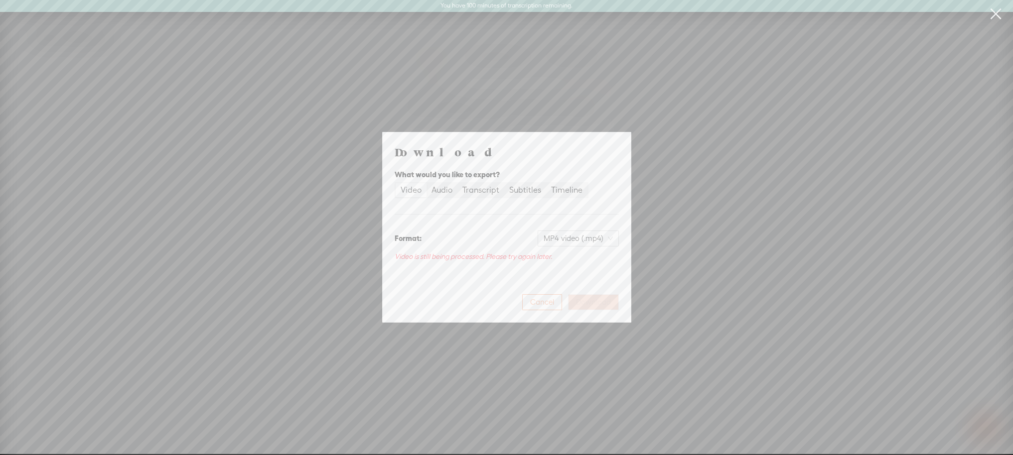
click at [539, 294] on button "Cancel" at bounding box center [542, 302] width 40 height 16
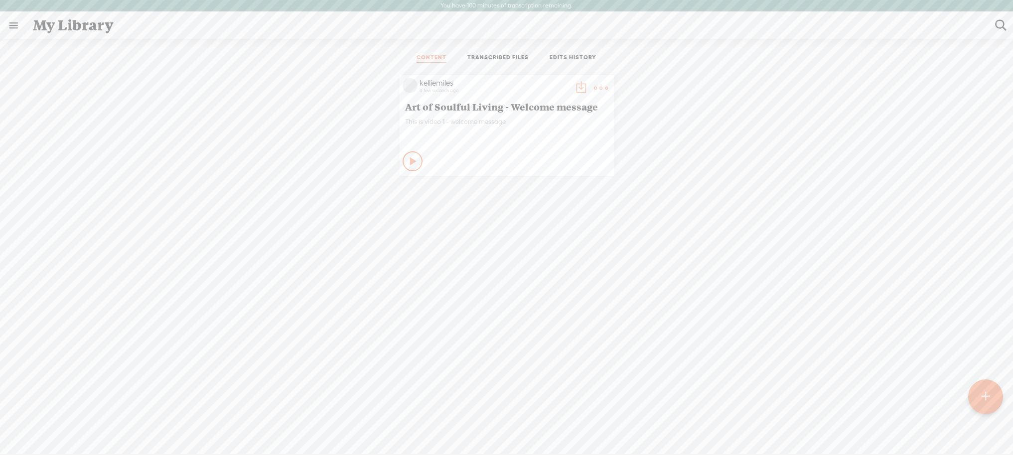
click at [601, 85] on t at bounding box center [601, 88] width 14 height 14
click at [529, 121] on link "Edit" at bounding box center [554, 121] width 100 height 23
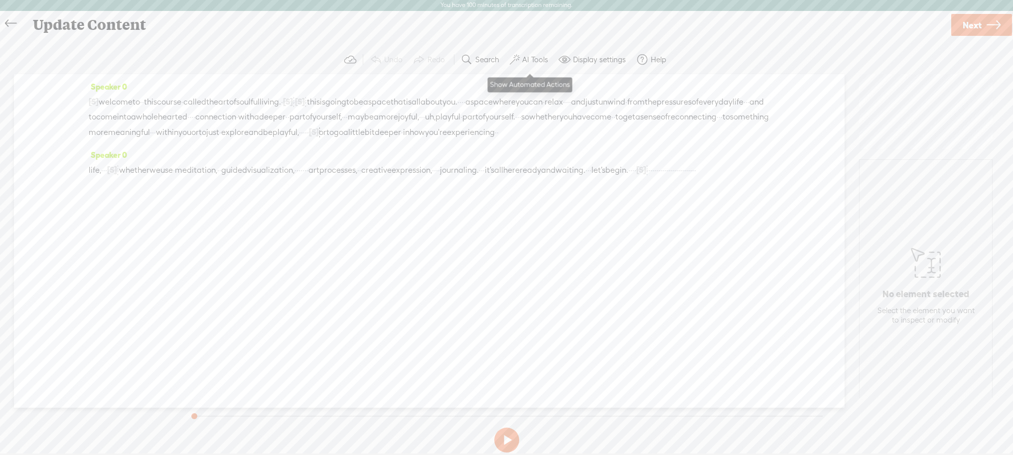
click at [528, 57] on label "AI Tools" at bounding box center [535, 60] width 26 height 10
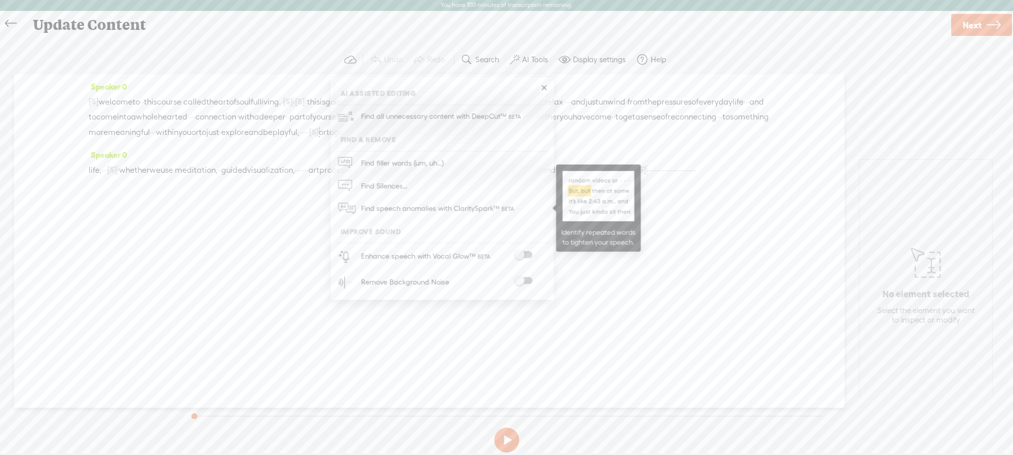
click at [399, 210] on span "Find speech anomalies with ClaritySpark™" at bounding box center [438, 208] width 162 height 23
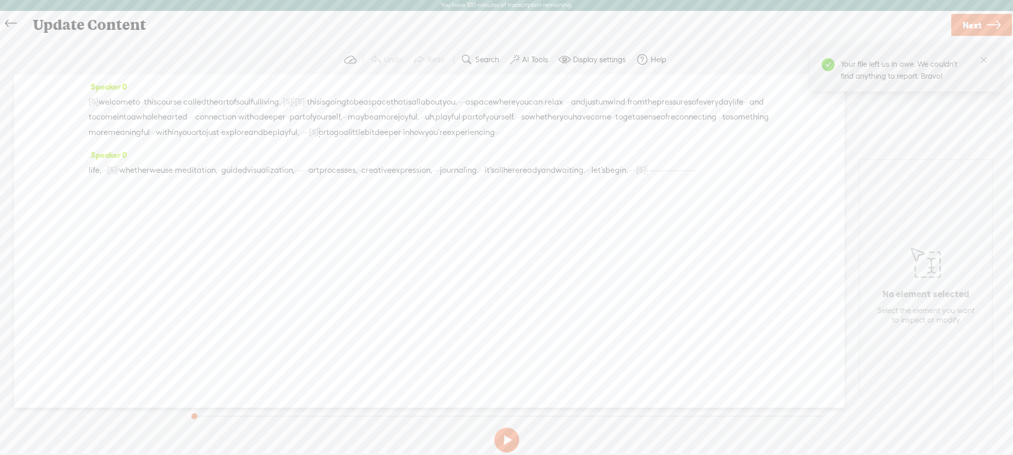
click at [538, 60] on label "AI Tools" at bounding box center [535, 60] width 26 height 10
click at [523, 253] on span at bounding box center [523, 255] width 18 height 7
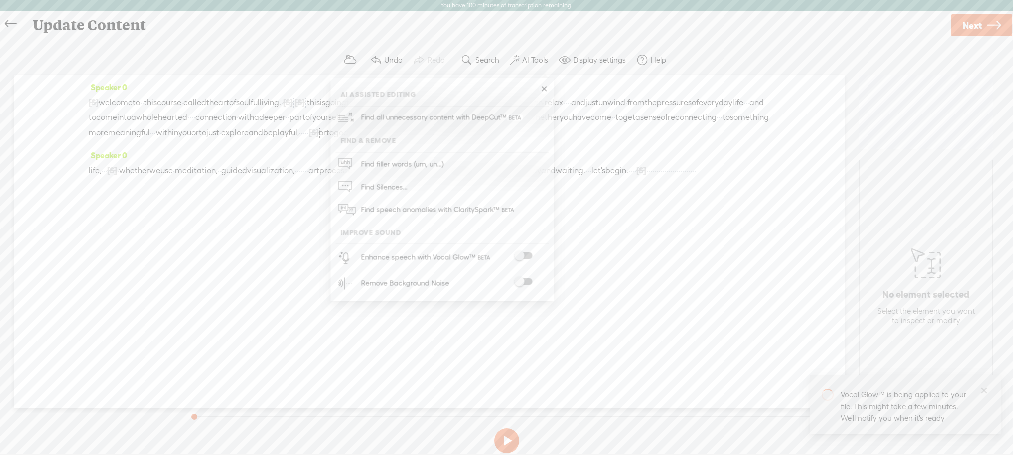
click at [526, 257] on span at bounding box center [523, 256] width 18 height 7
click at [521, 278] on span at bounding box center [523, 281] width 18 height 7
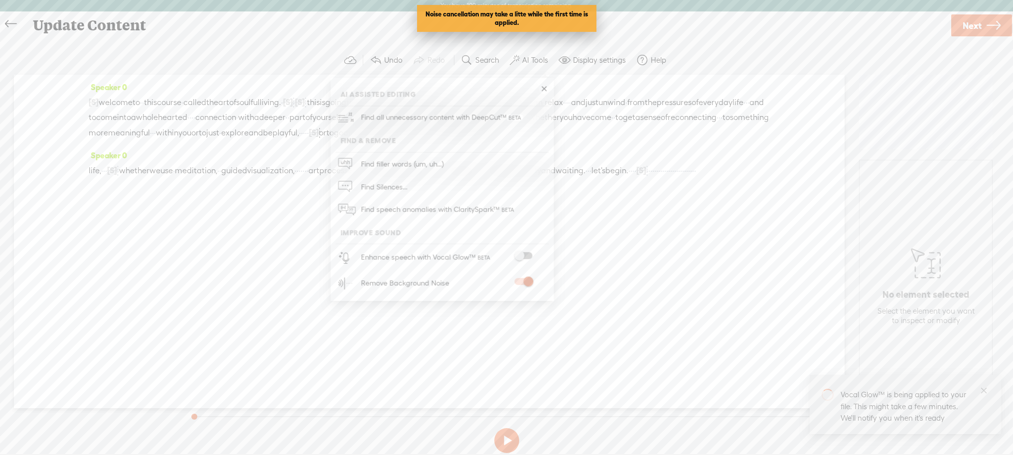
click at [521, 254] on span at bounding box center [523, 256] width 18 height 7
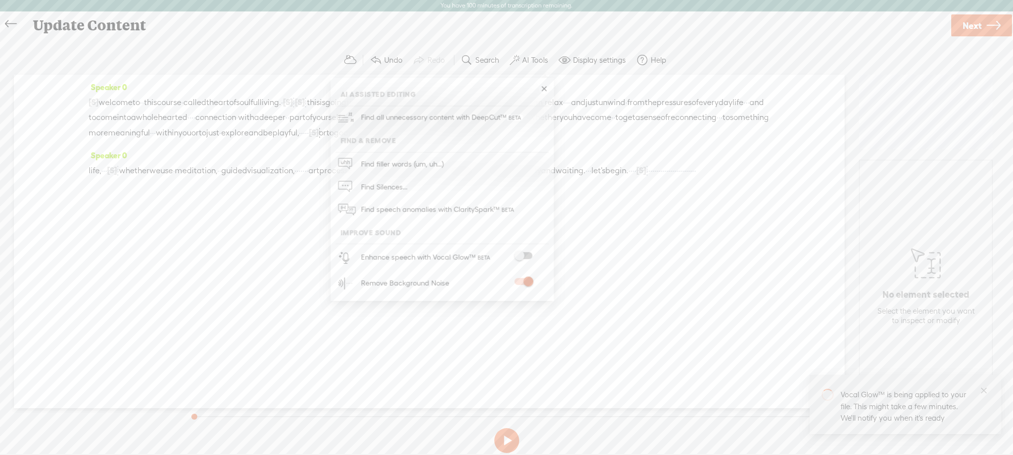
click at [517, 254] on span at bounding box center [523, 256] width 18 height 7
click at [672, 241] on div "Speaker 0 [S] · · · · · · · · · · · · · · · · · · · the initial welcome · for m…" at bounding box center [429, 242] width 830 height 334
click at [593, 62] on label "Display settings" at bounding box center [599, 60] width 53 height 10
click at [335, 286] on div "Speaker 0 [S] · · · · · · · · · · · · · · · · · · · the initial welcome · for m…" at bounding box center [429, 242] width 830 height 334
click at [505, 440] on button at bounding box center [506, 440] width 25 height 25
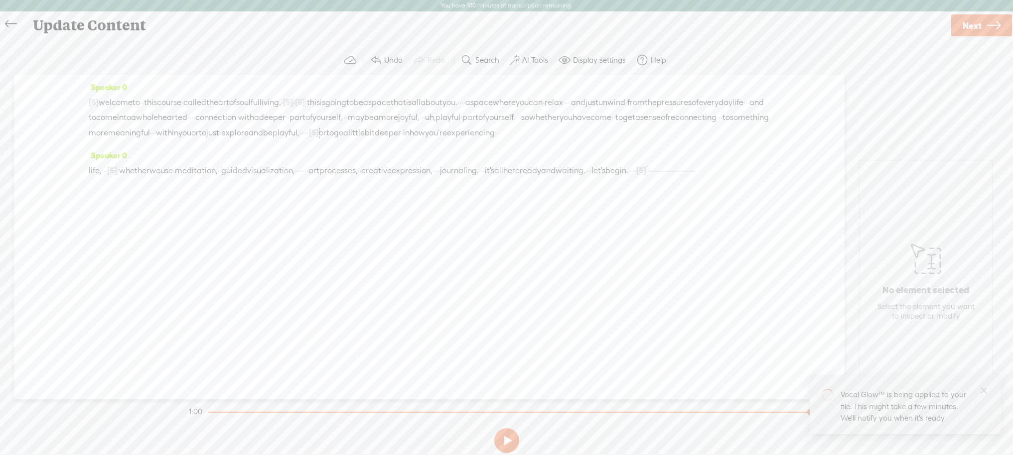
click at [678, 178] on span "·" at bounding box center [679, 170] width 2 height 15
drag, startPoint x: 290, startPoint y: 198, endPoint x: 119, endPoint y: 197, distance: 170.9
click at [117, 178] on div "life, · · · [S] this course welcomes you. · and · as i said, it's all about you…" at bounding box center [429, 170] width 681 height 15
click at [44, 173] on span "Delete" at bounding box center [50, 175] width 23 height 10
click at [522, 61] on label "AI Tools" at bounding box center [535, 60] width 26 height 10
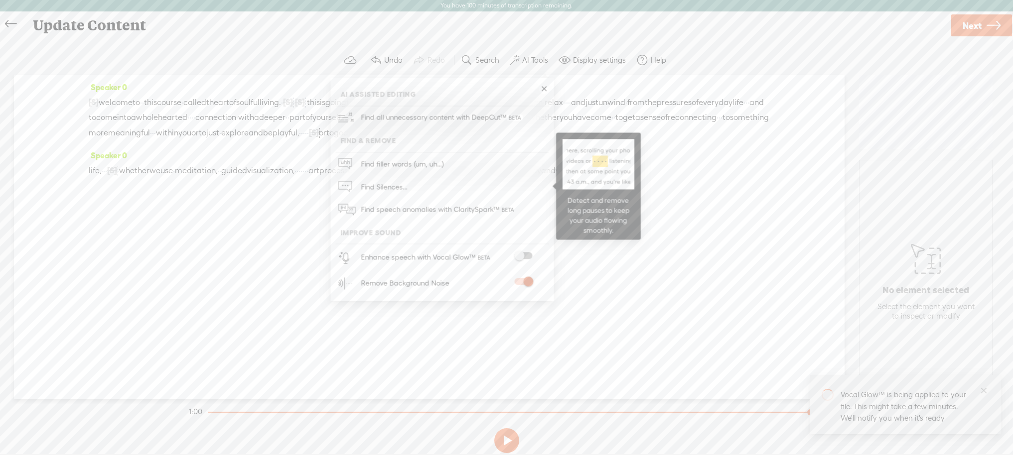
click at [405, 179] on span "Find Silences..." at bounding box center [383, 187] width 53 height 22
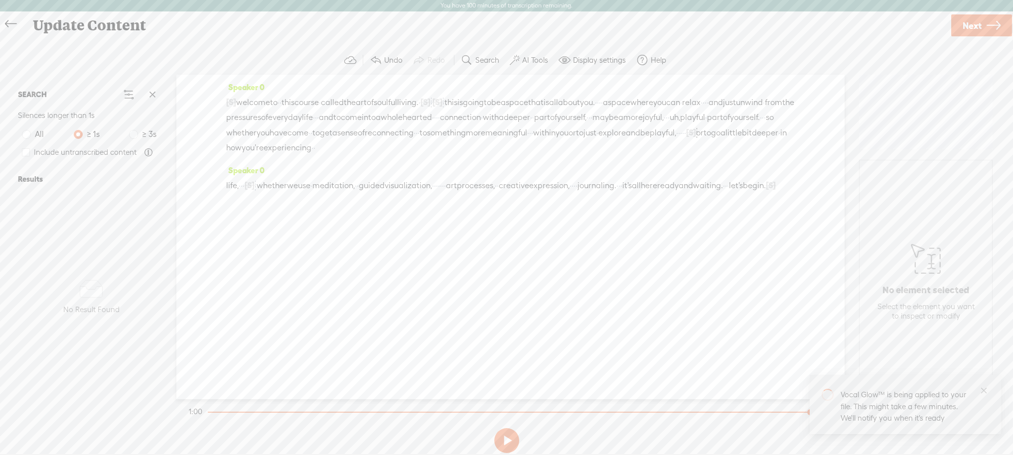
click at [510, 440] on button at bounding box center [506, 440] width 25 height 25
drag, startPoint x: 326, startPoint y: 215, endPoint x: 400, endPoint y: 213, distance: 73.7
click at [400, 208] on div "life, · · · [S] this course welcomes you. · and · as i said, it's all about you…" at bounding box center [510, 193] width 568 height 30
click at [317, 190] on span "Delete" at bounding box center [321, 190] width 23 height 10
click at [380, 60] on span at bounding box center [376, 60] width 12 height 12
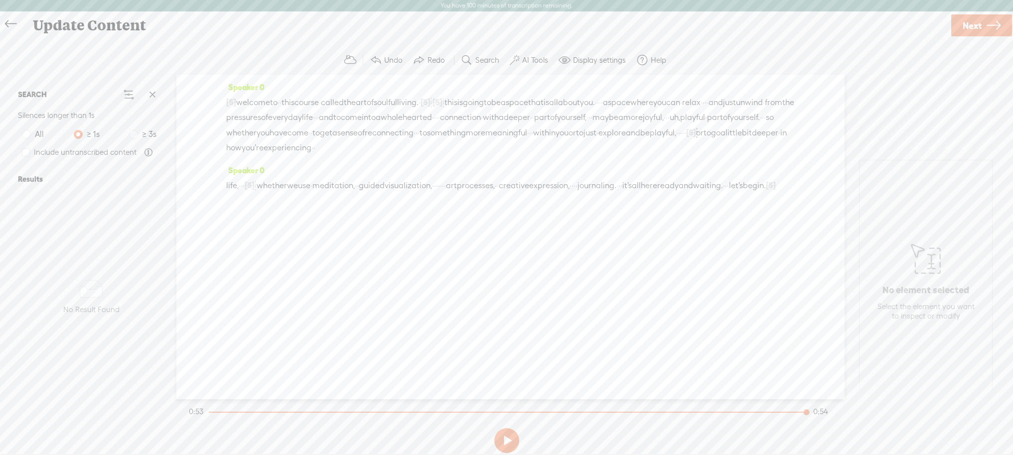
click at [380, 60] on span at bounding box center [376, 60] width 12 height 12
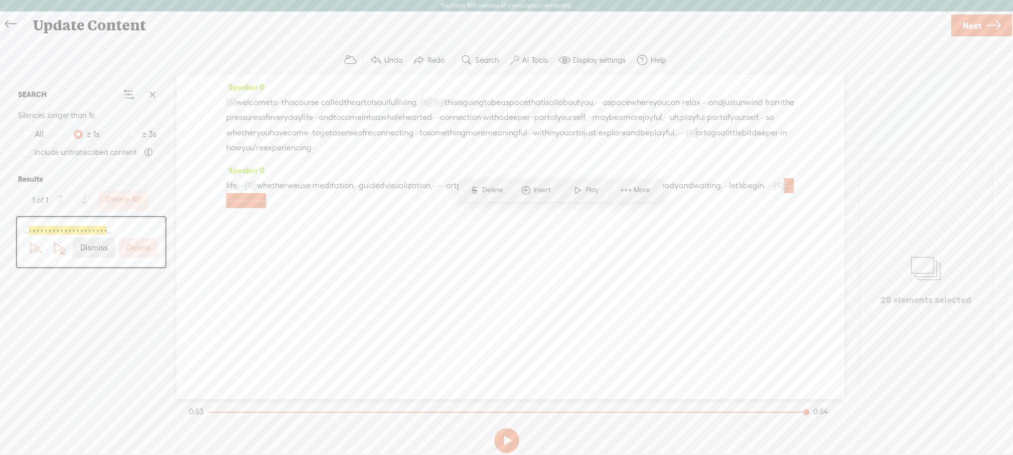
drag, startPoint x: 358, startPoint y: 232, endPoint x: 384, endPoint y: 226, distance: 26.2
click at [358, 232] on div "Speaker 0 [S] · · · · · · · · · · · · · · · · · · · the initial welcome · for m…" at bounding box center [510, 237] width 668 height 325
click at [286, 208] on span at bounding box center [276, 200] width 20 height 15
click at [379, 59] on span at bounding box center [376, 60] width 12 height 12
click at [409, 216] on div "Speaker 0 life, · · · [S] this course welcomes you. · and · as i said, it's all…" at bounding box center [510, 189] width 568 height 53
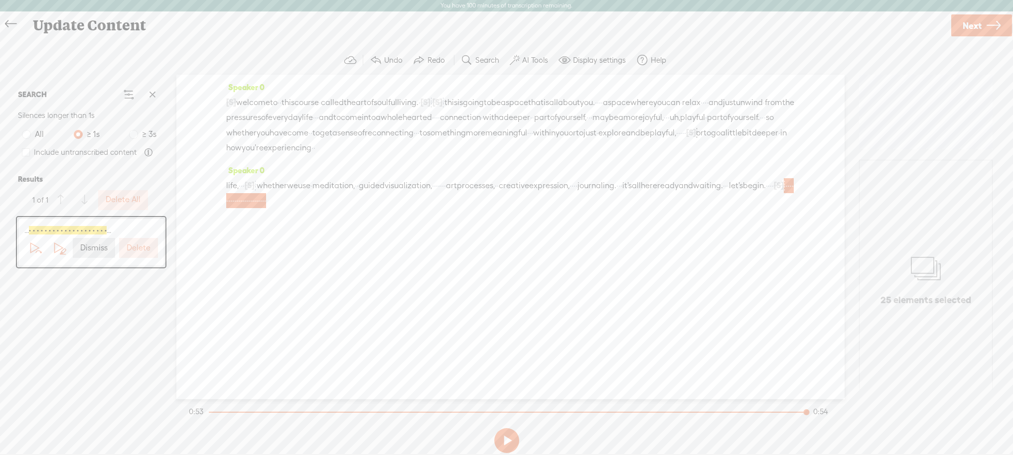
drag, startPoint x: 566, startPoint y: 212, endPoint x: 326, endPoint y: 213, distance: 240.1
click at [327, 208] on div "life, · · · [S] this course welcomes you. · and · as i said, it's all about you…" at bounding box center [510, 193] width 568 height 30
drag, startPoint x: 424, startPoint y: 216, endPoint x: 533, endPoint y: 216, distance: 108.1
click at [533, 208] on div "life, · · · [S] this course welcomes you. · and · as i said, it's all about you…" at bounding box center [510, 193] width 568 height 30
click at [466, 187] on span "Delete" at bounding box center [464, 190] width 23 height 10
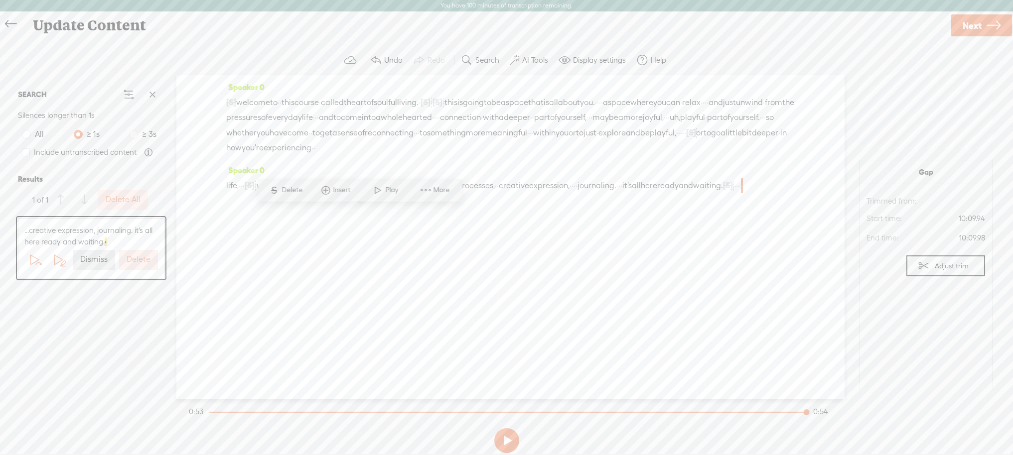
drag, startPoint x: 364, startPoint y: 214, endPoint x: 327, endPoint y: 214, distance: 36.4
click at [327, 193] on div "life, · · · [S] this course welcomes you. · and · as i said, it's all about you…" at bounding box center [510, 185] width 568 height 15
drag, startPoint x: 357, startPoint y: 226, endPoint x: 337, endPoint y: 220, distance: 21.3
click at [357, 201] on div "Speaker 0 life, · · · [S] this course welcomes you. · and · as i said, it's all…" at bounding box center [510, 182] width 568 height 38
click at [289, 191] on span "Delete" at bounding box center [292, 190] width 23 height 10
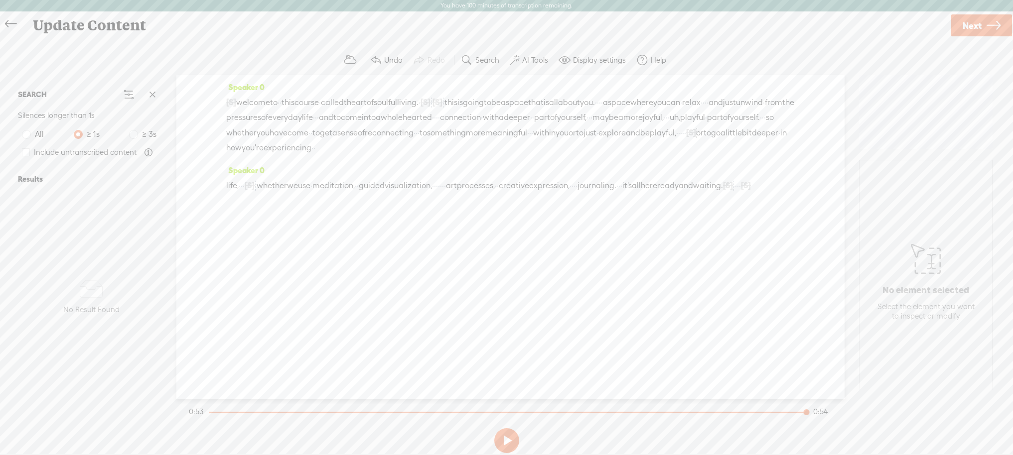
drag, startPoint x: 376, startPoint y: 215, endPoint x: 326, endPoint y: 215, distance: 49.8
click at [326, 193] on div "life, · · · [S] this course welcomes you. · and · as i said, it's all about you…" at bounding box center [510, 185] width 568 height 15
drag, startPoint x: 324, startPoint y: 215, endPoint x: 380, endPoint y: 211, distance: 55.9
click at [380, 193] on div "life, · · · [S] this course welcomes you. · and · as i said, it's all about you…" at bounding box center [510, 185] width 568 height 15
click at [283, 189] on span "S" at bounding box center [277, 190] width 15 height 18
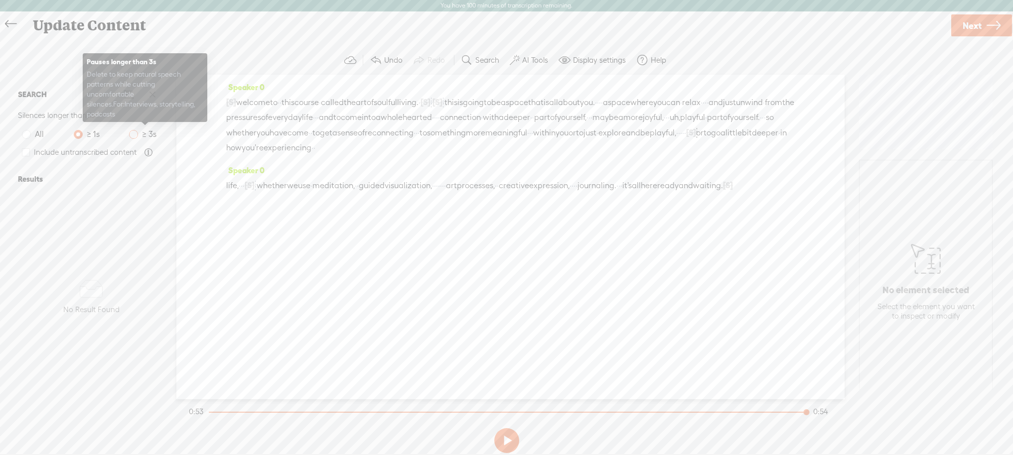
click at [134, 132] on span at bounding box center [133, 134] width 9 height 9
click at [134, 132] on input "≥ 3s" at bounding box center [133, 134] width 9 height 9
radio input "true"
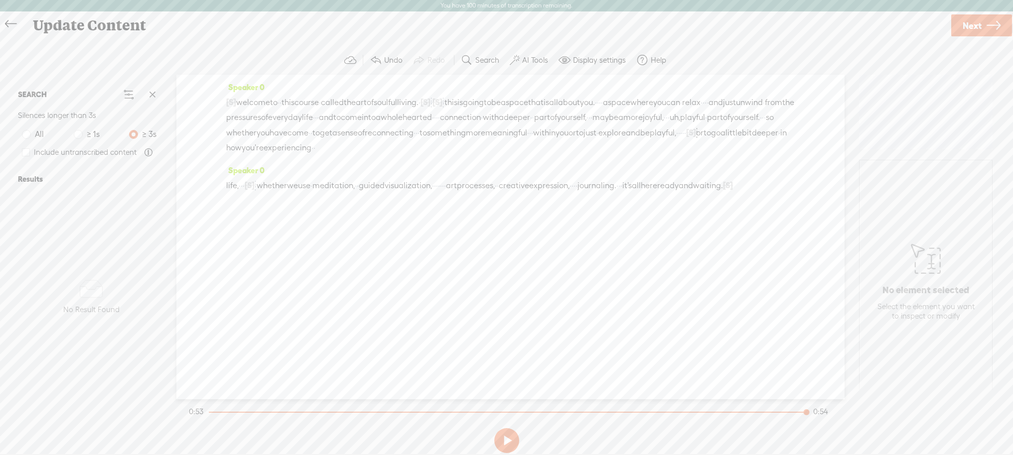
click at [541, 59] on label "AI Tools" at bounding box center [535, 60] width 26 height 10
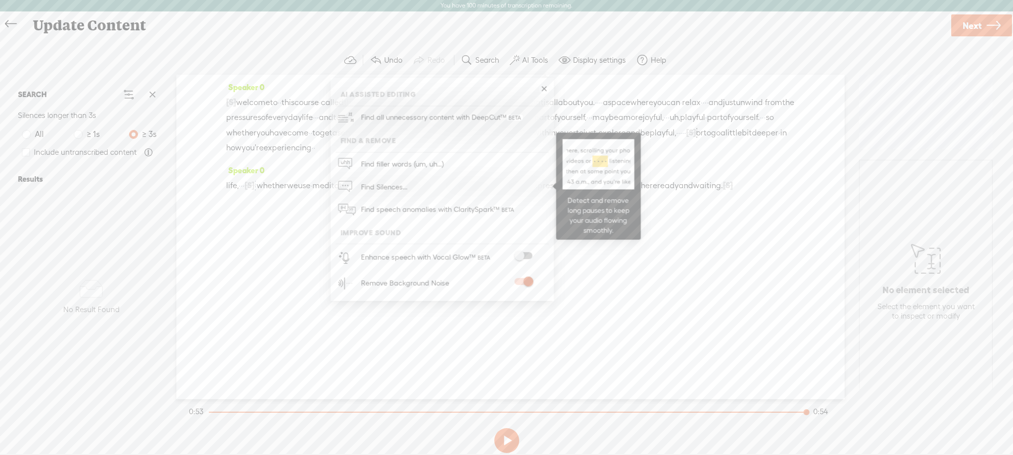
click at [435, 188] on link "Find Silences..." at bounding box center [441, 186] width 213 height 23
radio input "true"
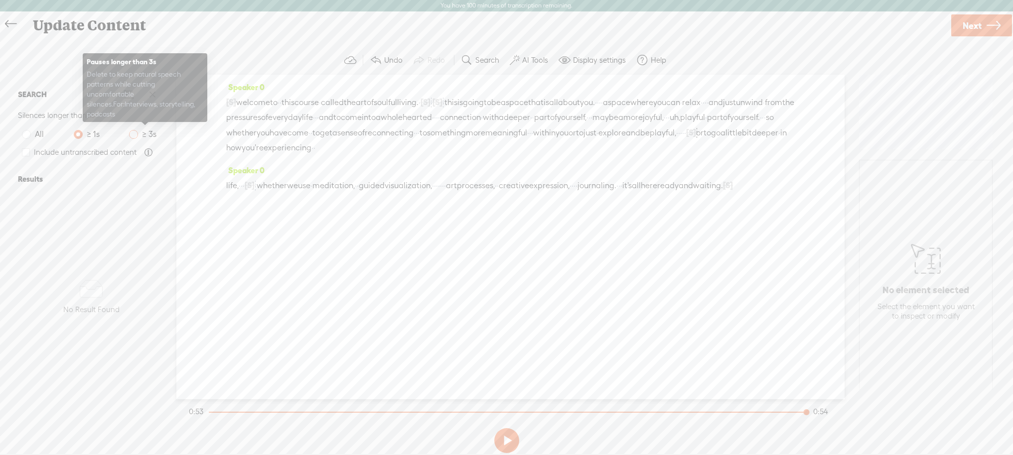
click at [135, 134] on span at bounding box center [133, 134] width 9 height 9
click at [135, 134] on input "≥ 3s" at bounding box center [133, 134] width 9 height 9
radio input "true"
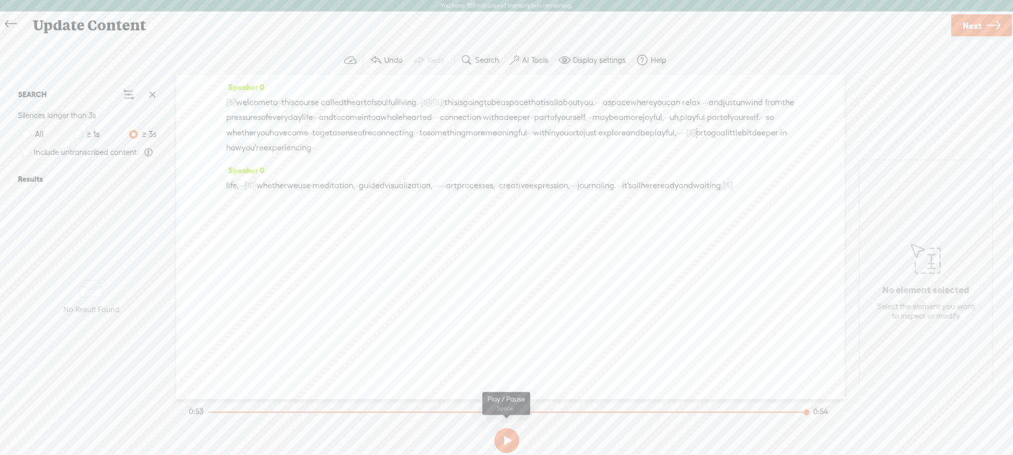
click at [506, 443] on button at bounding box center [506, 440] width 25 height 25
click at [442, 99] on span "[S]" at bounding box center [437, 102] width 10 height 9
drag, startPoint x: 504, startPoint y: 103, endPoint x: 483, endPoint y: 102, distance: 20.9
click at [483, 102] on div "[S] · · · · · · · · · · · · · · · · · · · the initial welcome · for module one.…" at bounding box center [510, 125] width 568 height 61
click at [398, 75] on span "S" at bounding box center [395, 78] width 15 height 18
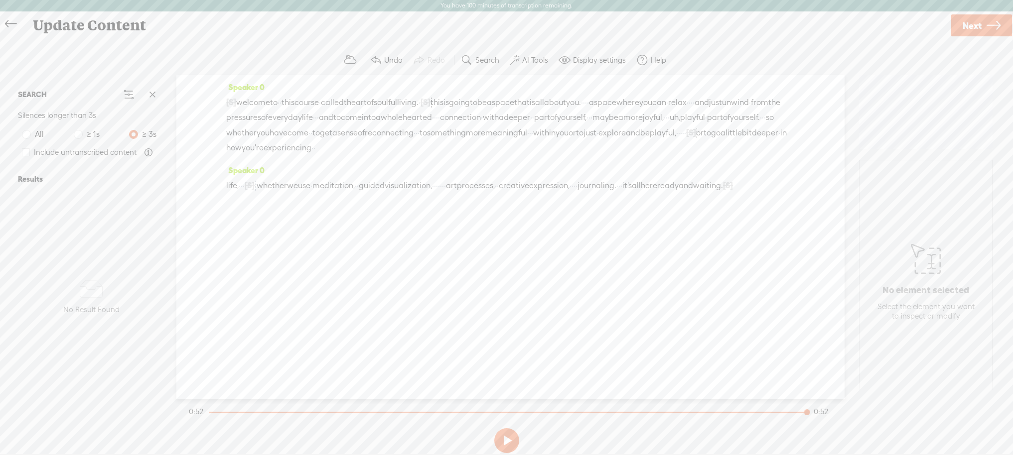
click at [226, 101] on span "[S]" at bounding box center [231, 102] width 10 height 9
click at [243, 102] on span "welcome" at bounding box center [253, 102] width 34 height 15
click at [275, 77] on span at bounding box center [275, 78] width 15 height 18
click at [505, 439] on button at bounding box center [506, 440] width 25 height 25
click at [670, 125] on span "uh," at bounding box center [675, 117] width 10 height 15
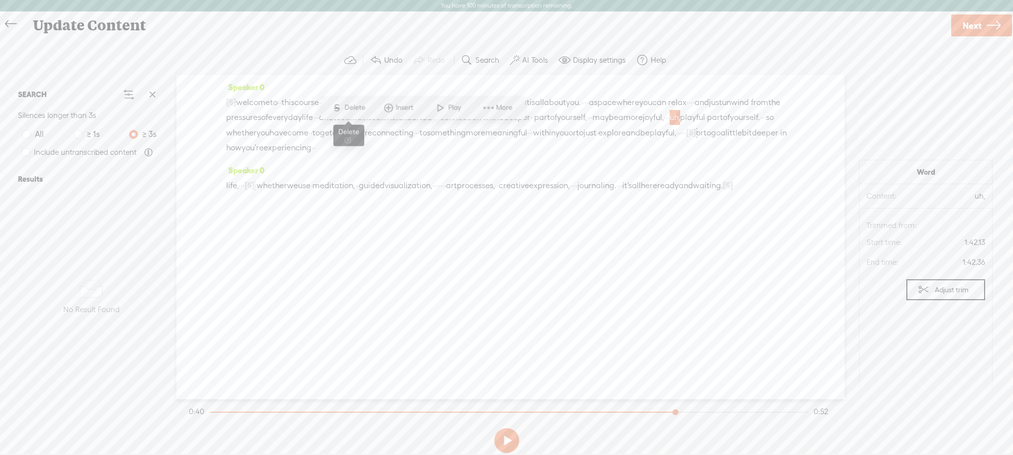
click at [353, 107] on span "Delete" at bounding box center [355, 108] width 23 height 10
click at [686, 137] on span "[S]" at bounding box center [691, 133] width 10 height 9
click at [680, 141] on span "·" at bounding box center [681, 133] width 2 height 15
drag, startPoint x: 565, startPoint y: 146, endPoint x: 588, endPoint y: 146, distance: 22.9
click at [588, 146] on div "[S] · · · · · · · · · · · · · · · · · · · the initial welcome · for module one.…" at bounding box center [510, 125] width 568 height 61
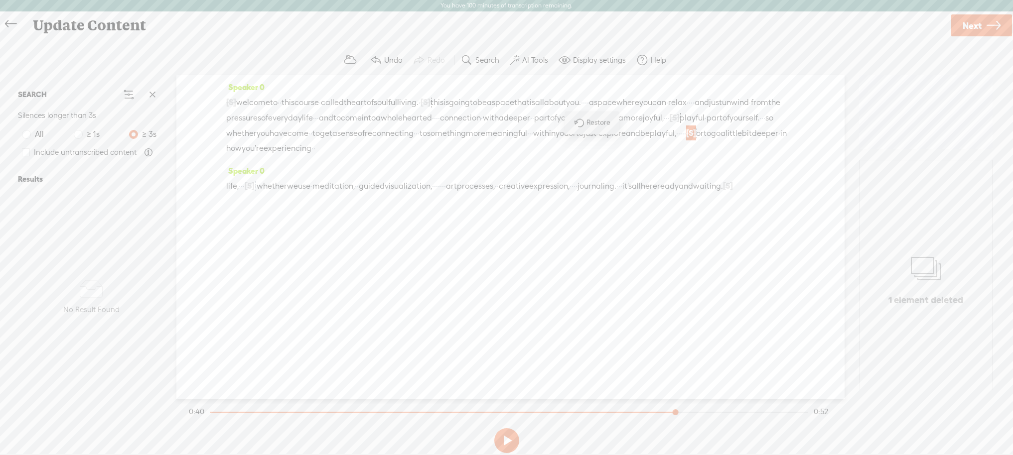
drag, startPoint x: 583, startPoint y: 146, endPoint x: 569, endPoint y: 142, distance: 14.5
click at [567, 144] on div "[S] · · · · · · · · · · · · · · · · · · · the initial welcome · for module one.…" at bounding box center [510, 125] width 568 height 61
click at [493, 120] on span "Delete" at bounding box center [497, 123] width 23 height 10
click at [590, 126] on span "·" at bounding box center [591, 118] width 2 height 15
click at [509, 434] on button at bounding box center [506, 440] width 25 height 25
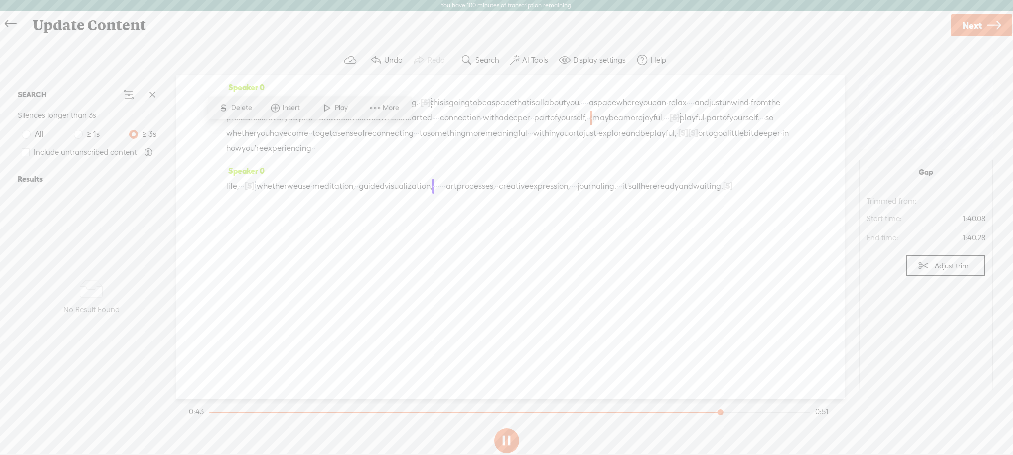
click at [350, 163] on div "Speaker 0 [S] · · · · · · · · · · · · · · · · · · · the initial welcome · for m…" at bounding box center [510, 122] width 568 height 84
drag, startPoint x: 505, startPoint y: 439, endPoint x: 491, endPoint y: 386, distance: 55.2
click at [505, 439] on button at bounding box center [506, 440] width 25 height 25
click at [196, 130] on div "Speaker 0 [S] · · · · · · · · · · · · · · · · · · · the initial welcome · for m…" at bounding box center [510, 237] width 668 height 325
click at [320, 104] on span at bounding box center [327, 108] width 15 height 18
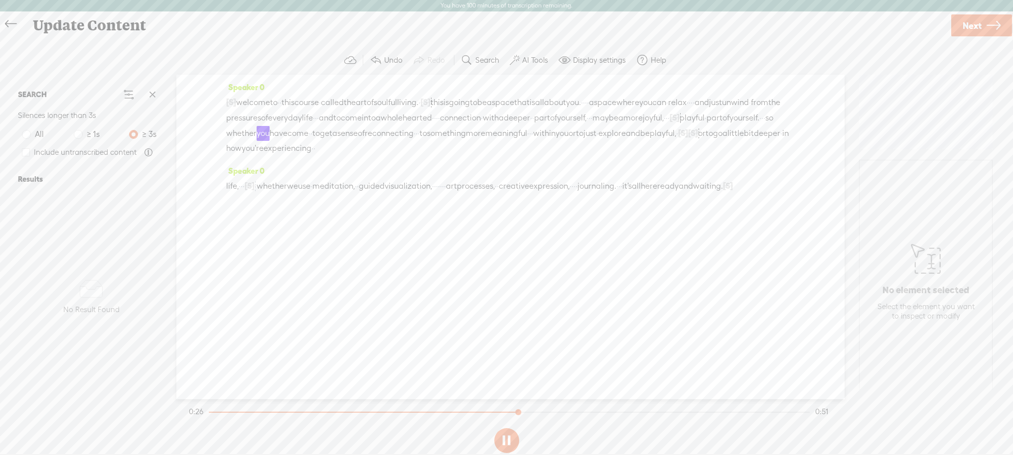
click at [586, 126] on span "·" at bounding box center [587, 118] width 2 height 15
click at [313, 105] on span at bounding box center [315, 108] width 15 height 18
click at [651, 59] on label "Help" at bounding box center [658, 60] width 15 height 10
click at [578, 92] on span "Help center" at bounding box center [589, 94] width 45 height 22
click at [533, 60] on label "AI Tools" at bounding box center [535, 60] width 26 height 10
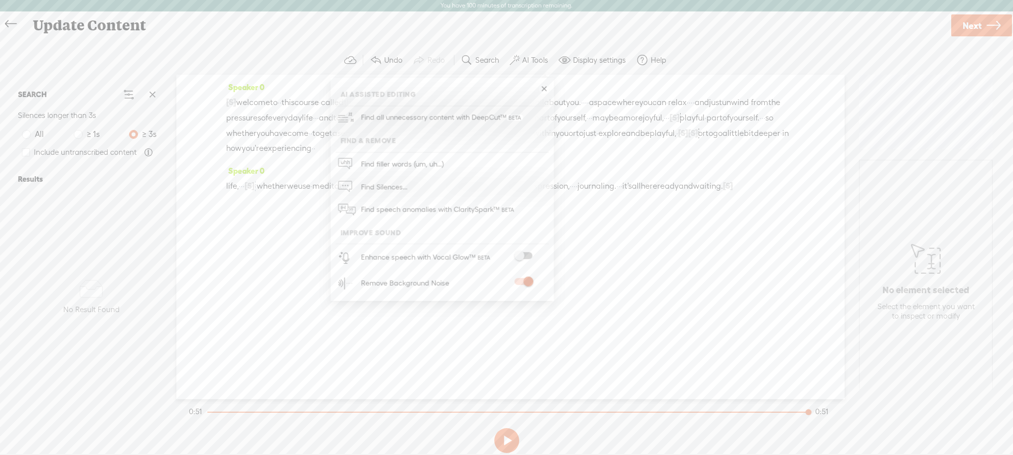
click at [519, 253] on span at bounding box center [523, 256] width 18 height 7
click at [542, 88] on link at bounding box center [544, 89] width 10 height 10
click at [968, 20] on span "Next" at bounding box center [971, 25] width 19 height 25
click at [976, 25] on span "Finish" at bounding box center [976, 25] width 23 height 25
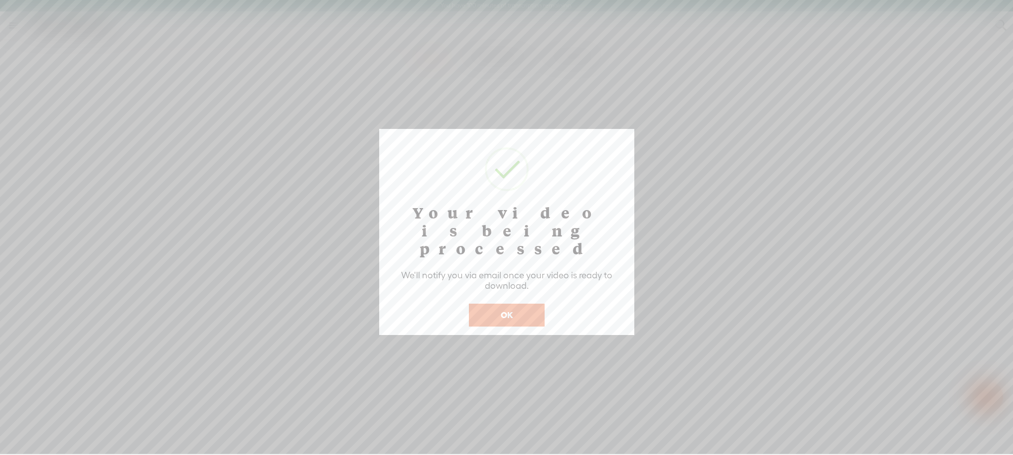
scroll to position [0, 0]
click at [509, 303] on button "OK" at bounding box center [507, 314] width 76 height 23
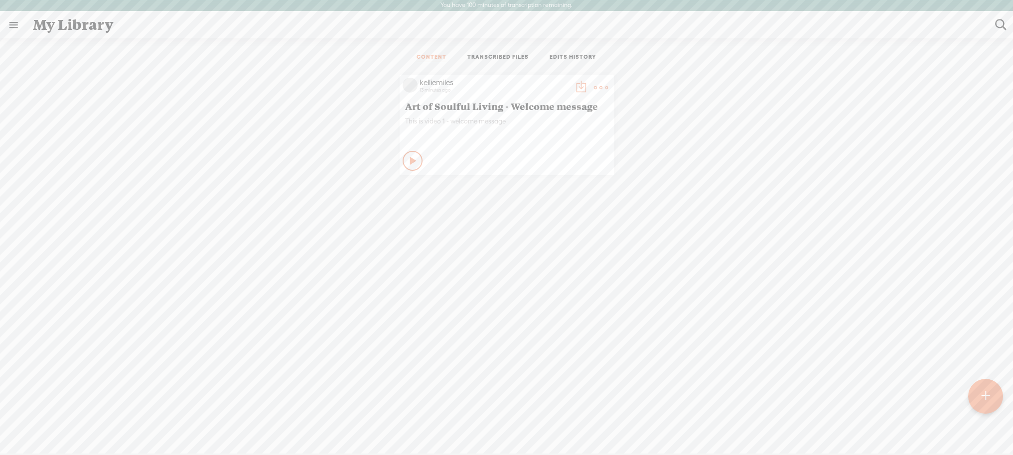
click at [408, 158] on icon at bounding box center [413, 161] width 10 height 10
click at [408, 157] on icon at bounding box center [413, 161] width 10 height 10
click at [9, 24] on link at bounding box center [13, 25] width 26 height 26
click at [65, 237] on div "MY LIBRARY" at bounding box center [58, 237] width 46 height 8
click at [32, 232] on div "MY LIBRARY" at bounding box center [63, 237] width 113 height 22
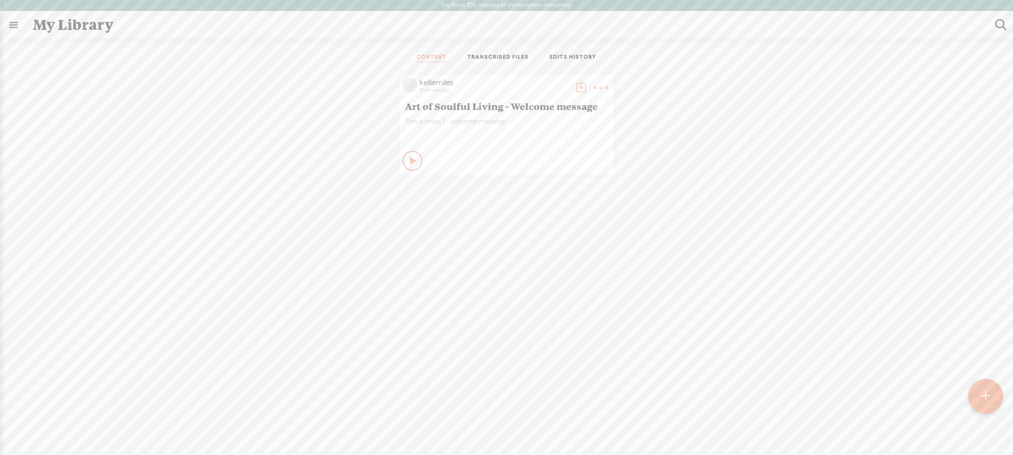
drag, startPoint x: 422, startPoint y: 243, endPoint x: 428, endPoint y: 224, distance: 20.0
click at [425, 234] on body "You have 100 minutes of transcription remaining. Upgrade to increase your limit…" at bounding box center [506, 227] width 1013 height 454
click at [579, 84] on t at bounding box center [581, 88] width 14 height 14
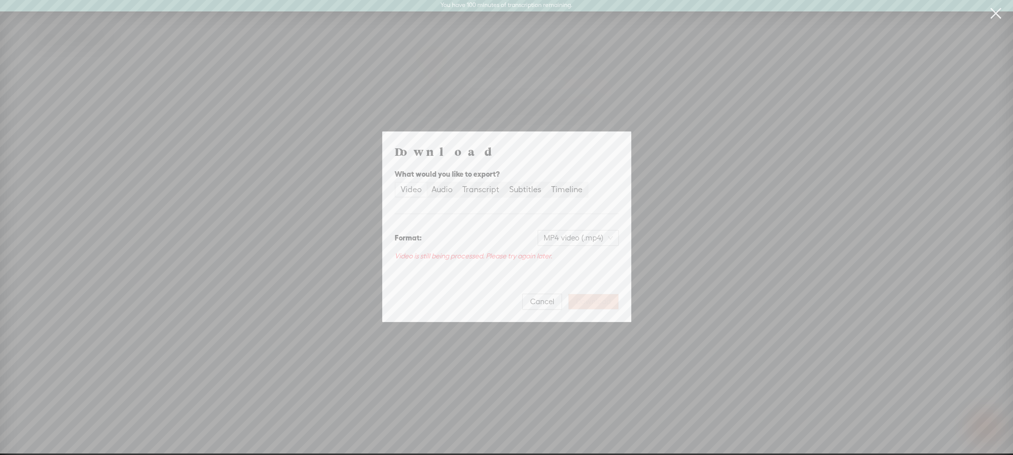
scroll to position [0, 0]
click at [537, 301] on span "Cancel" at bounding box center [542, 302] width 24 height 10
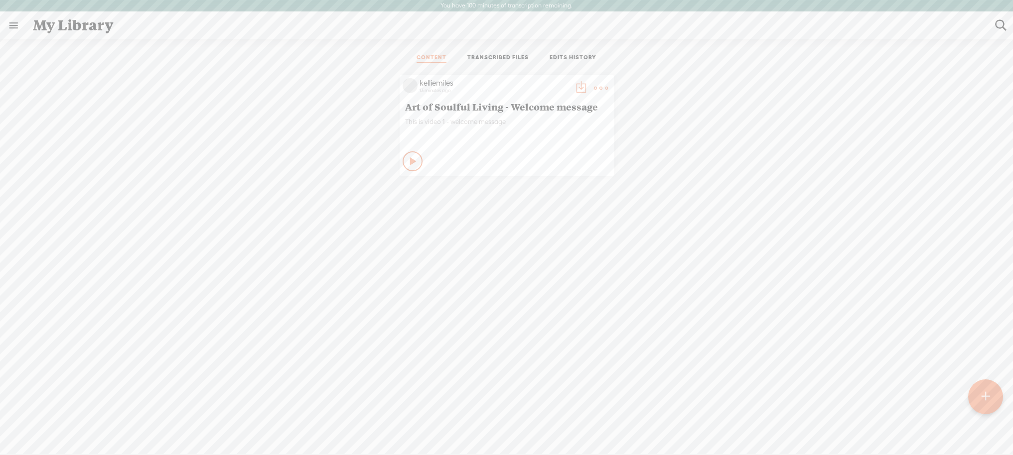
click at [333, 233] on div "kelliemiles 13 minutes ago Art of Soulful Living - Welcome message This is vide…" at bounding box center [506, 280] width 998 height 420
click at [489, 54] on link "TRANSCRIBED FILES" at bounding box center [497, 58] width 61 height 9
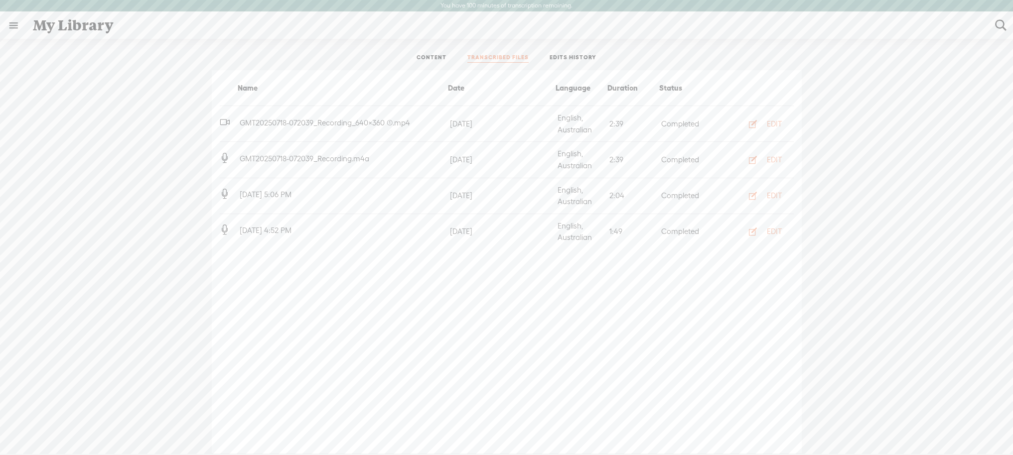
click at [558, 56] on link "EDITS HISTORY" at bounding box center [572, 58] width 47 height 9
